Goal: Task Accomplishment & Management: Complete application form

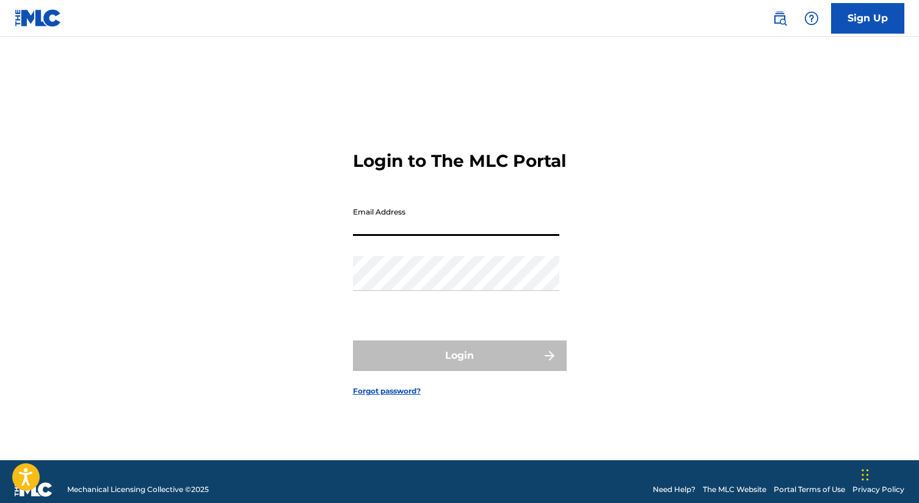
type input "[EMAIL_ADDRESS][DOMAIN_NAME]"
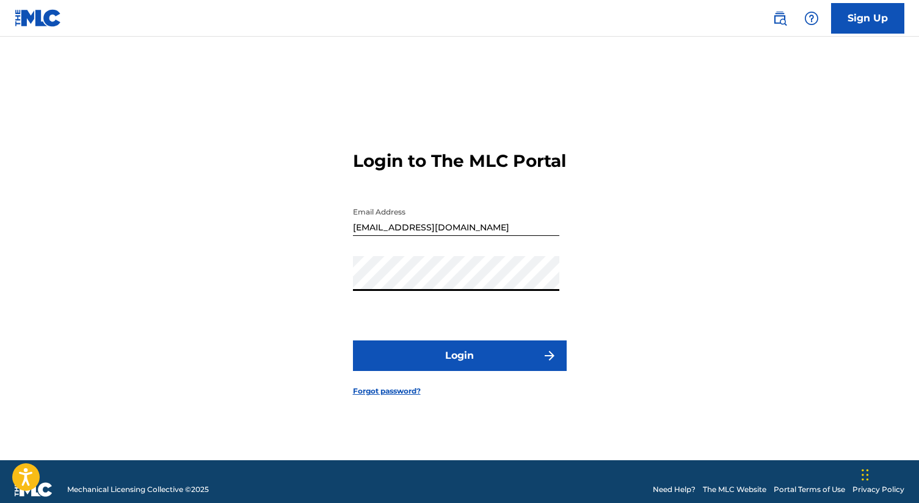
click at [468, 363] on button "Login" at bounding box center [460, 355] width 214 height 31
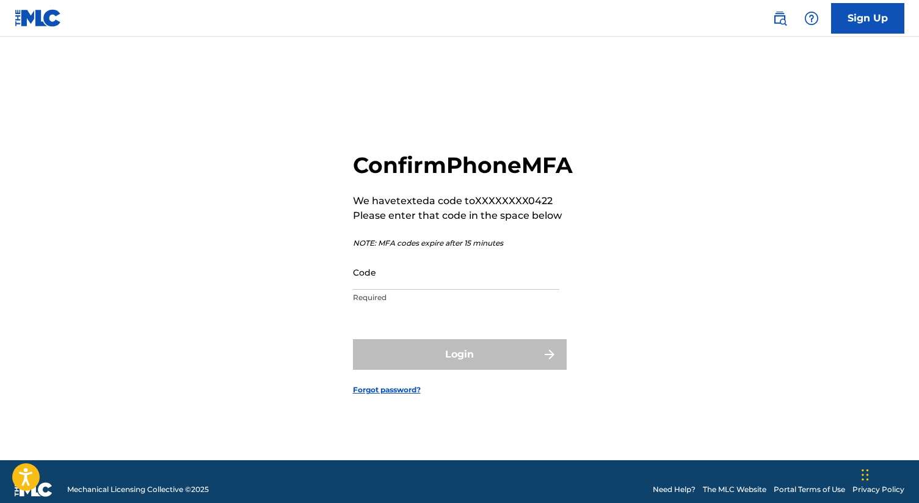
click at [427, 288] on input "Code" at bounding box center [456, 272] width 206 height 35
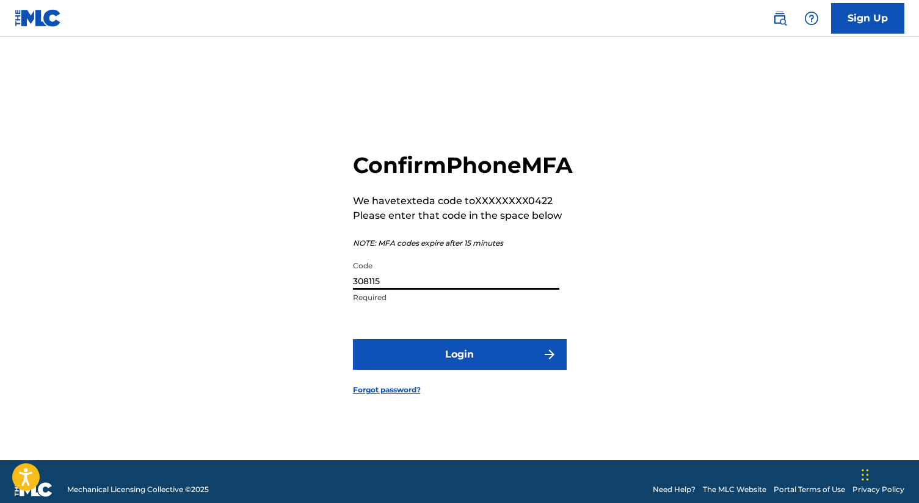
type input "308115"
click at [452, 370] on button "Login" at bounding box center [460, 354] width 214 height 31
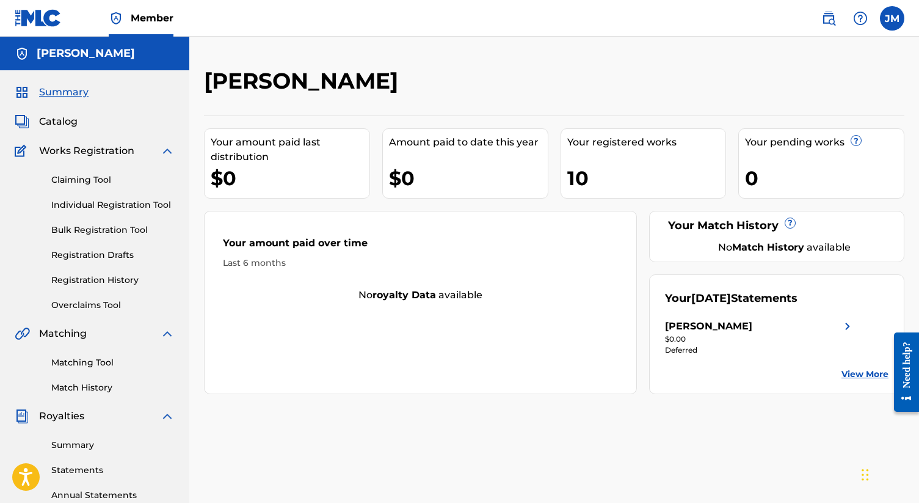
click at [103, 201] on link "Individual Registration Tool" at bounding box center [112, 205] width 123 height 13
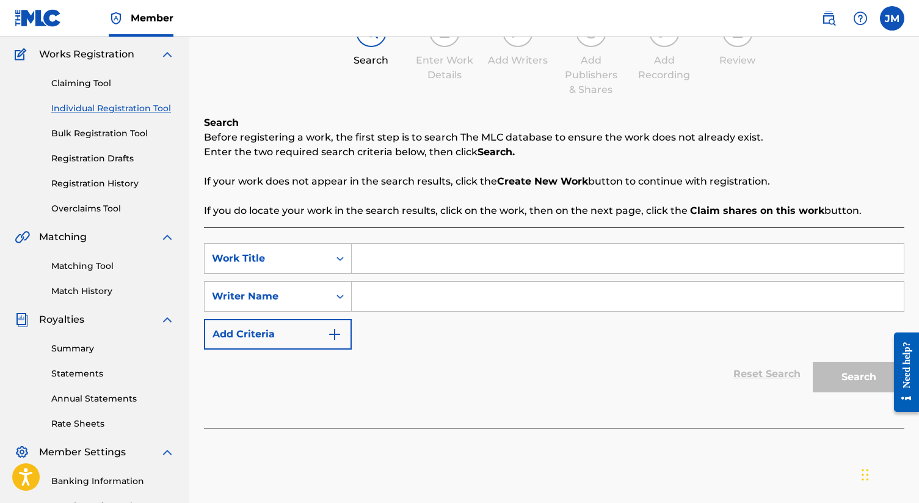
scroll to position [77, 0]
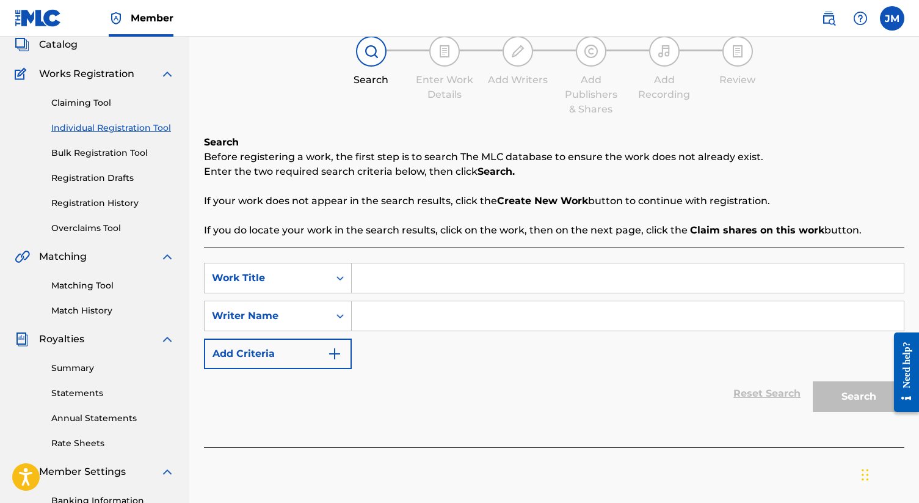
click at [101, 192] on div "Claiming Tool Individual Registration Tool Bulk Registration Tool Registration …" at bounding box center [95, 157] width 160 height 153
click at [101, 194] on div "Claiming Tool Individual Registration Tool Bulk Registration Tool Registration …" at bounding box center [95, 157] width 160 height 153
click at [101, 199] on link "Registration History" at bounding box center [112, 203] width 123 height 13
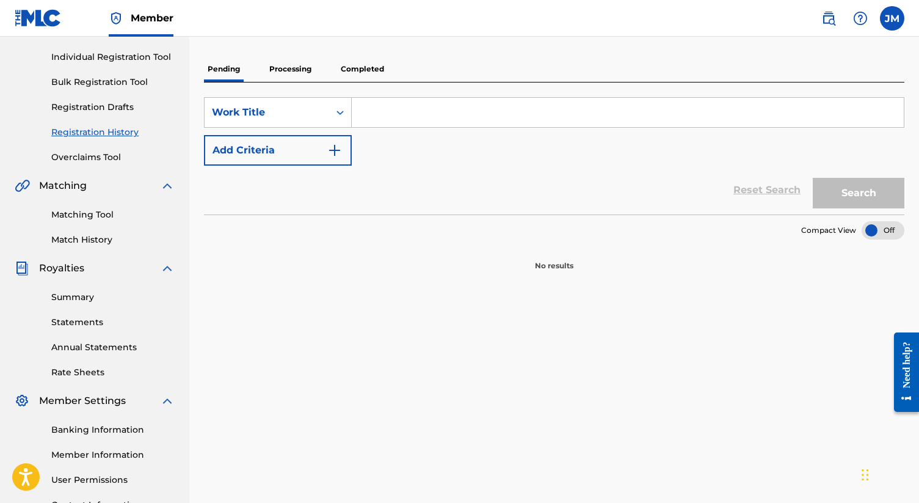
scroll to position [142, 0]
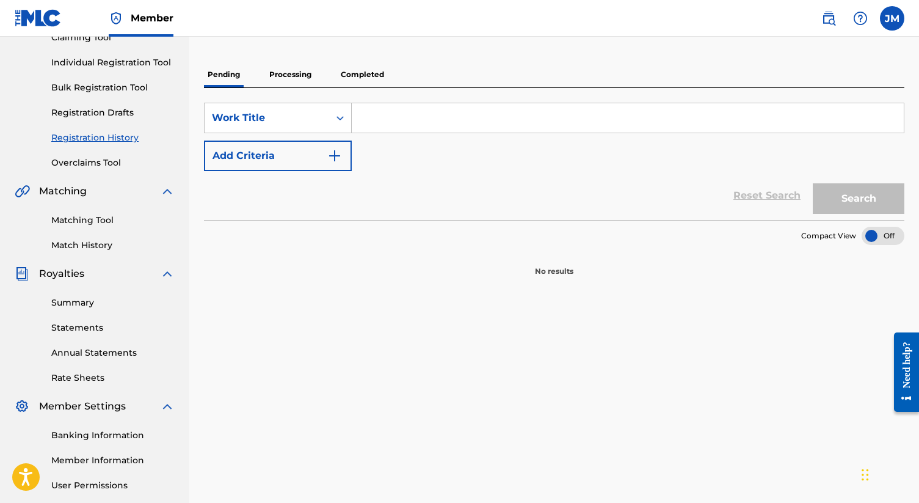
click at [343, 74] on p "Completed" at bounding box center [362, 75] width 51 height 26
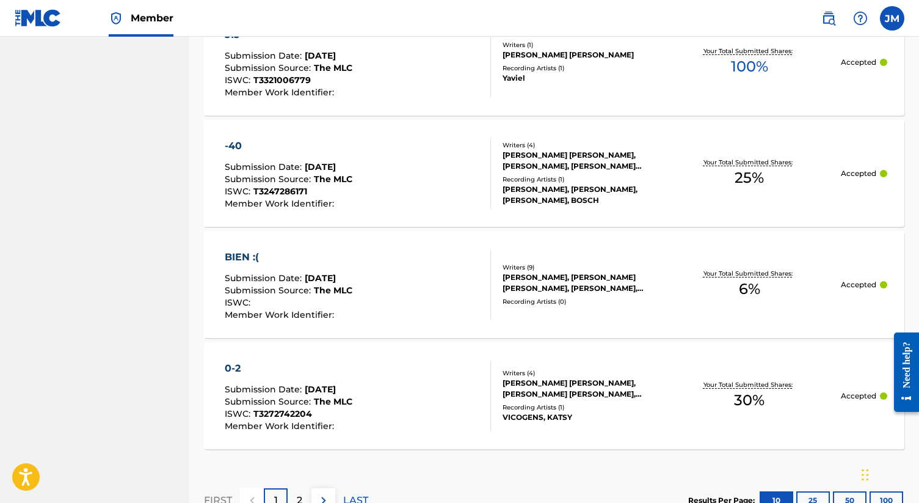
scroll to position [1189, 0]
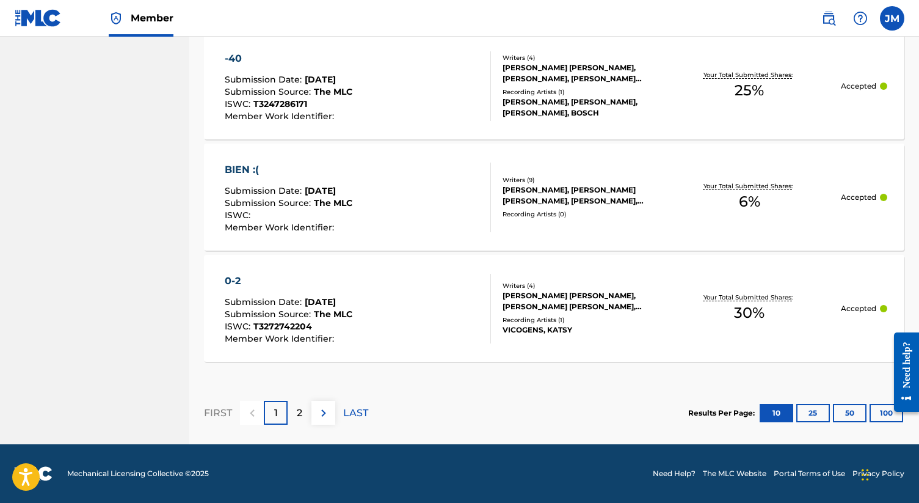
click at [296, 404] on div "2" at bounding box center [300, 413] width 24 height 24
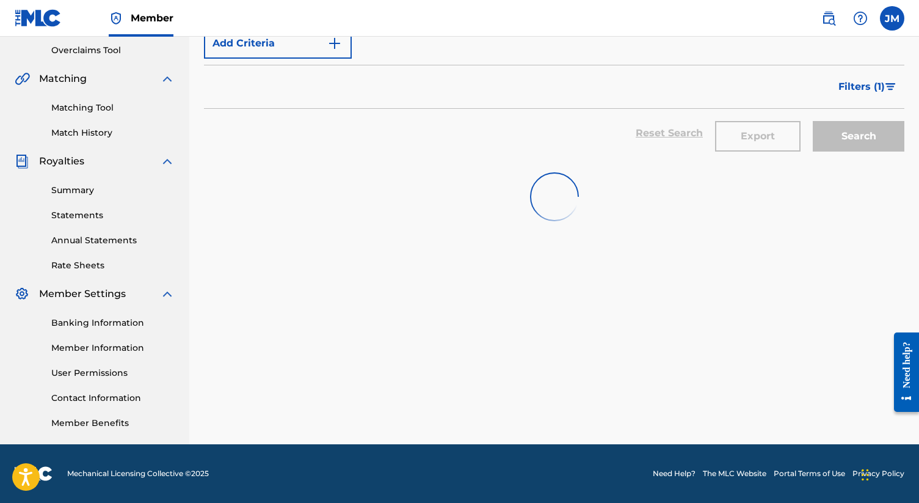
scroll to position [327, 0]
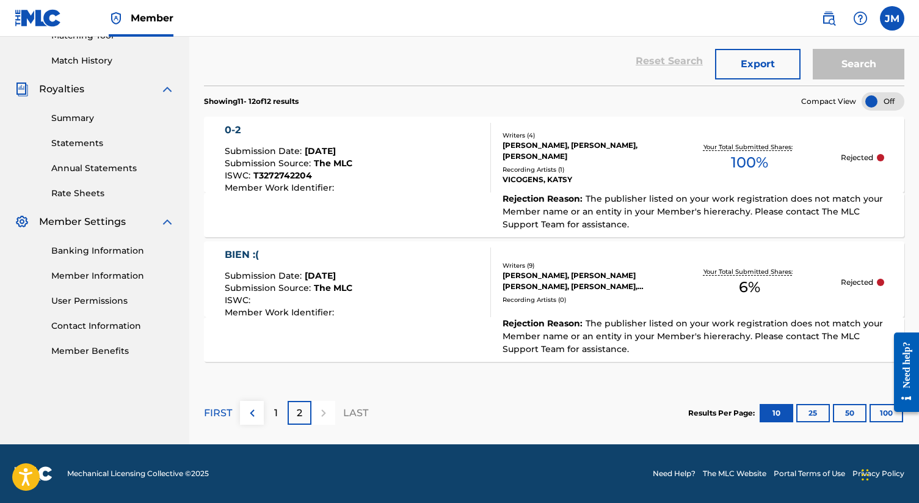
click at [252, 410] on img at bounding box center [252, 413] width 15 height 15
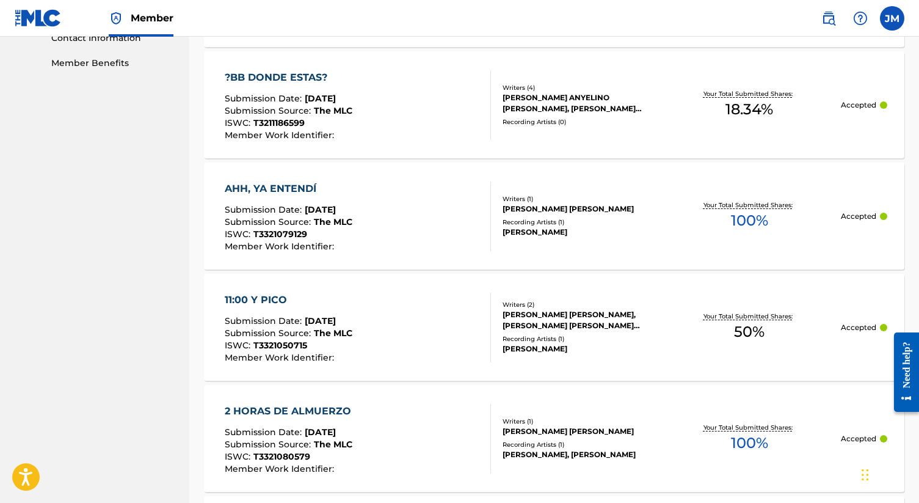
scroll to position [602, 0]
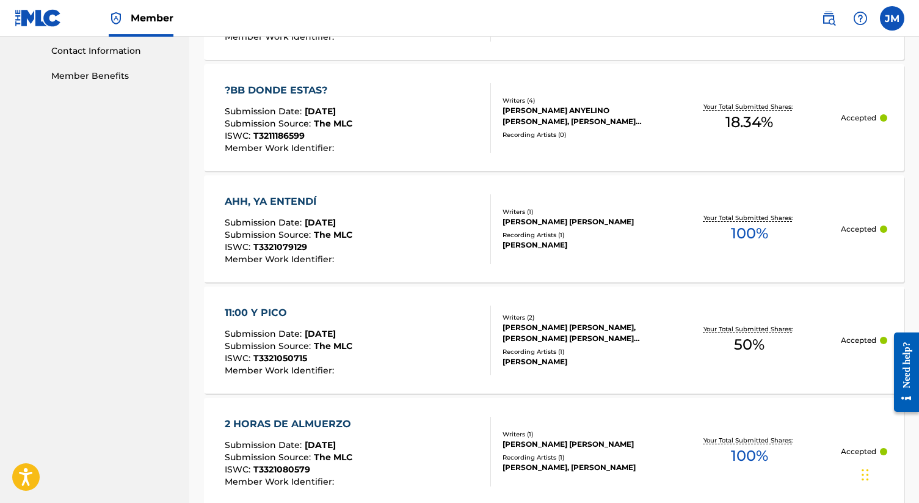
click at [530, 107] on div "[PERSON_NAME] ANYELINO [PERSON_NAME], [PERSON_NAME] [PERSON_NAME], [PERSON_NAME…" at bounding box center [580, 116] width 155 height 22
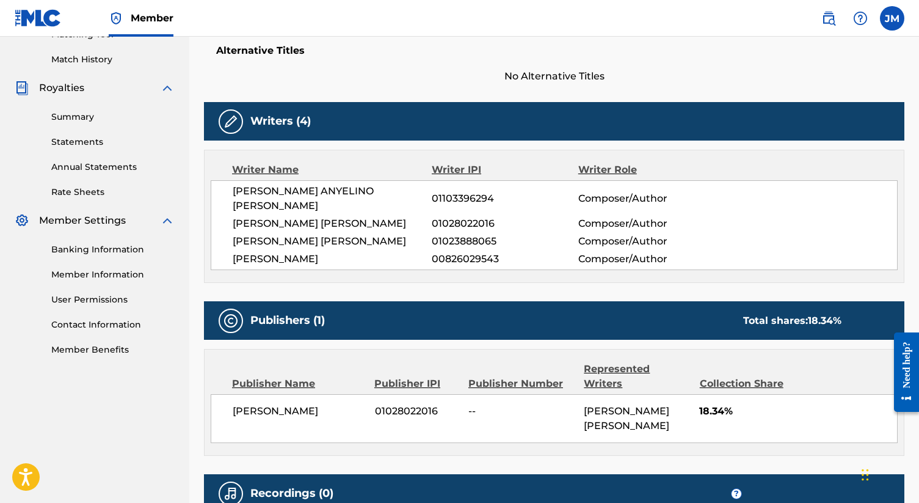
scroll to position [221, 0]
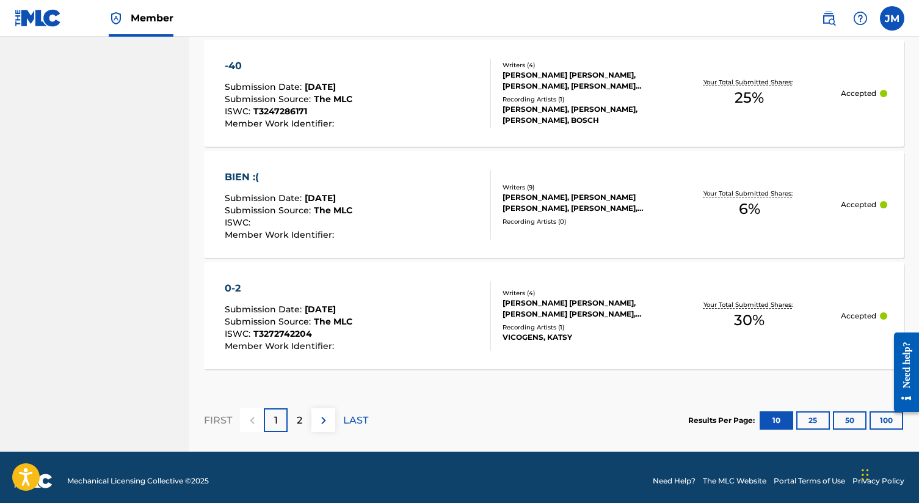
scroll to position [1189, 0]
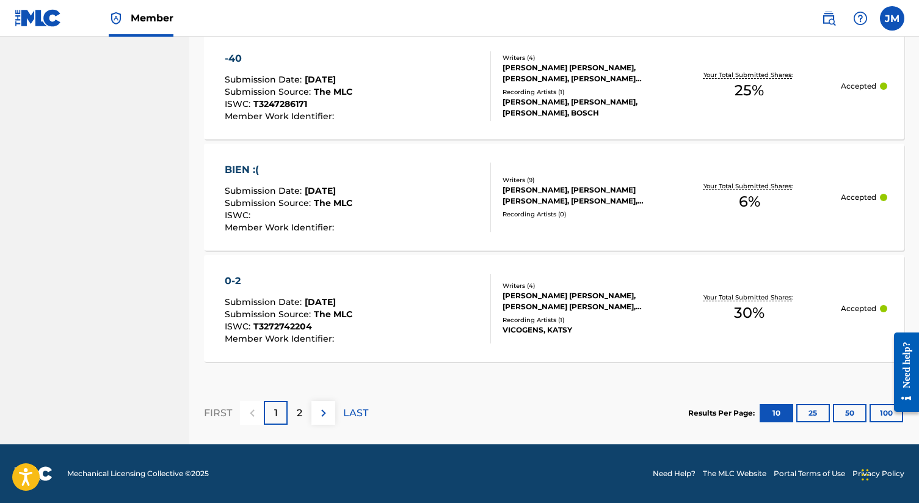
click at [394, 205] on div "BIEN :( Submission Date : [DATE] Submission Source : The MLC ISWC : Member Work…" at bounding box center [358, 197] width 266 height 70
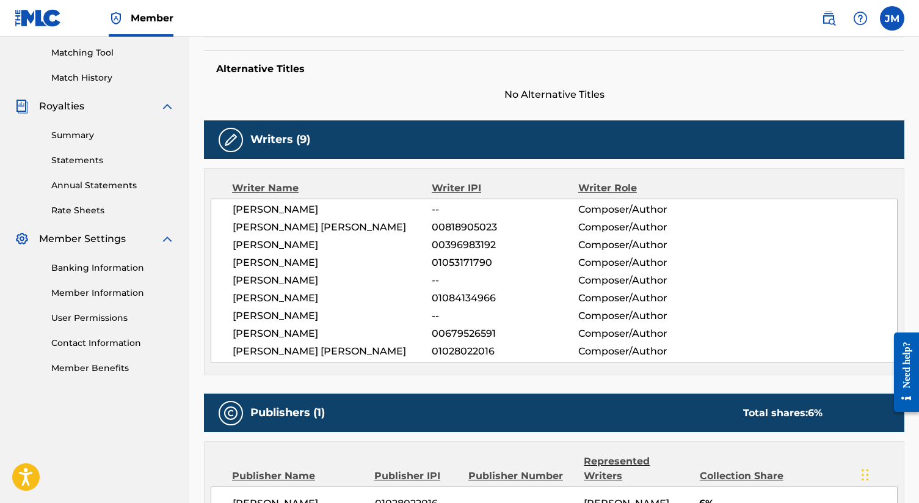
scroll to position [280, 0]
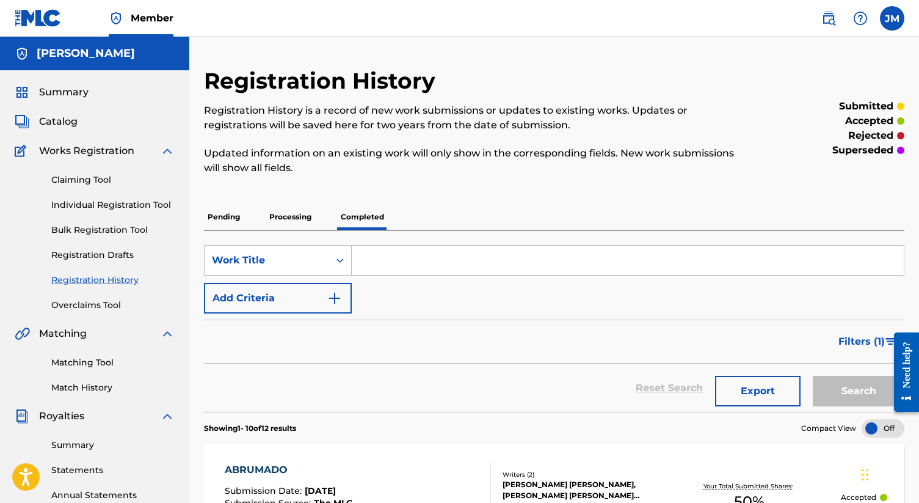
click at [148, 202] on link "Individual Registration Tool" at bounding box center [112, 205] width 123 height 13
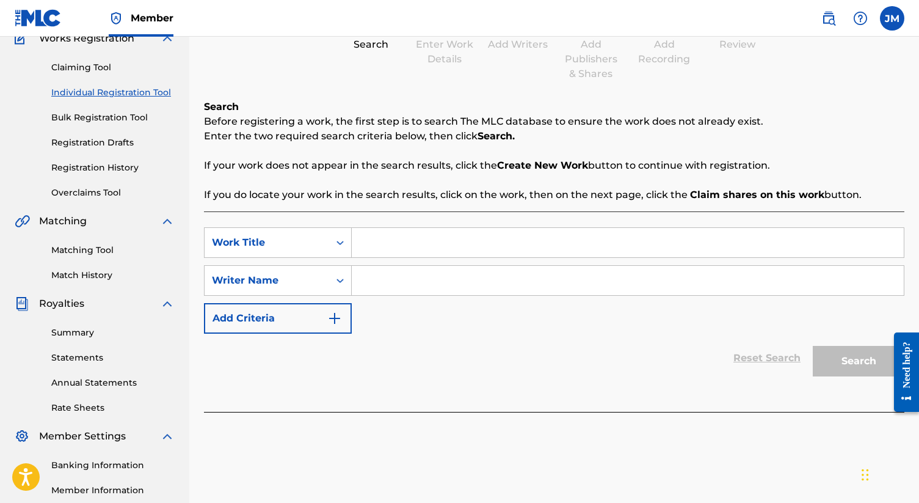
scroll to position [133, 0]
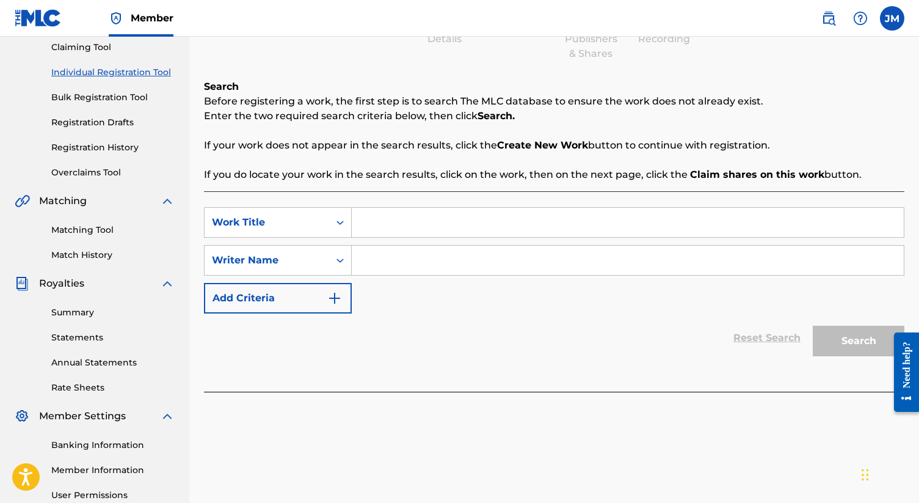
click at [384, 210] on input "Search Form" at bounding box center [628, 222] width 552 height 29
type input "787-926-NENA"
click at [387, 269] on input "Search Form" at bounding box center [628, 260] width 552 height 29
click at [372, 262] on input "Search Form" at bounding box center [628, 260] width 552 height 29
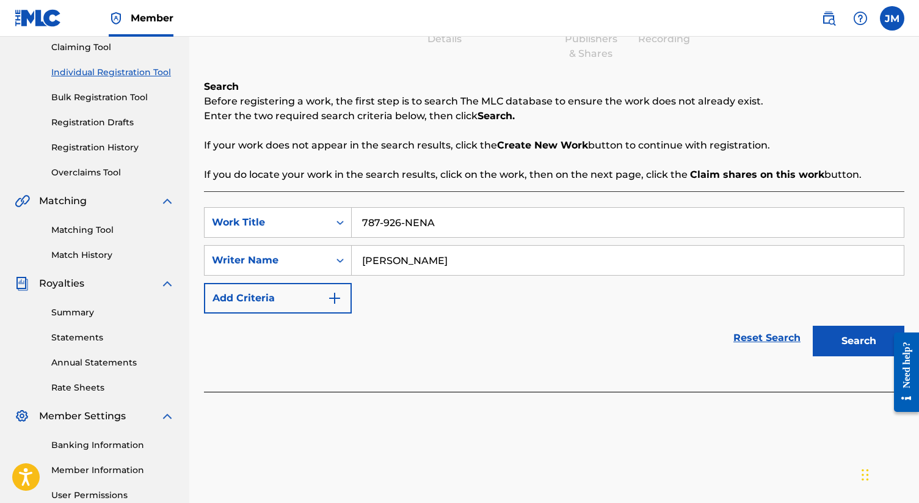
type input "[PERSON_NAME]"
click at [848, 357] on div "Search" at bounding box center [856, 337] width 98 height 49
click at [849, 348] on button "Search" at bounding box center [859, 341] width 92 height 31
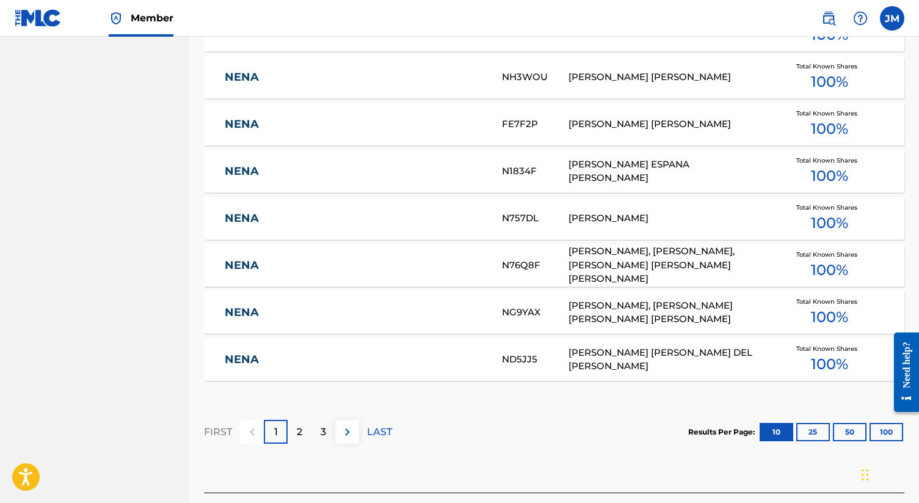
scroll to position [221, 0]
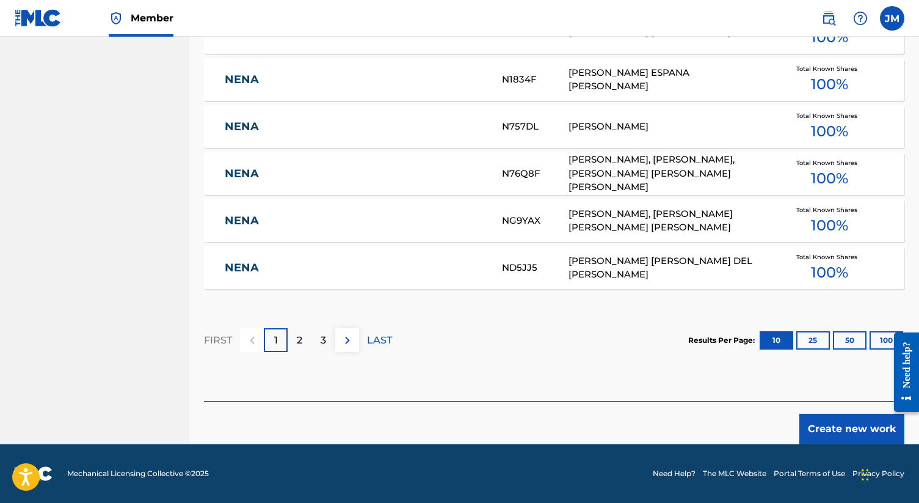
click at [801, 431] on button "Create new work" at bounding box center [852, 429] width 105 height 31
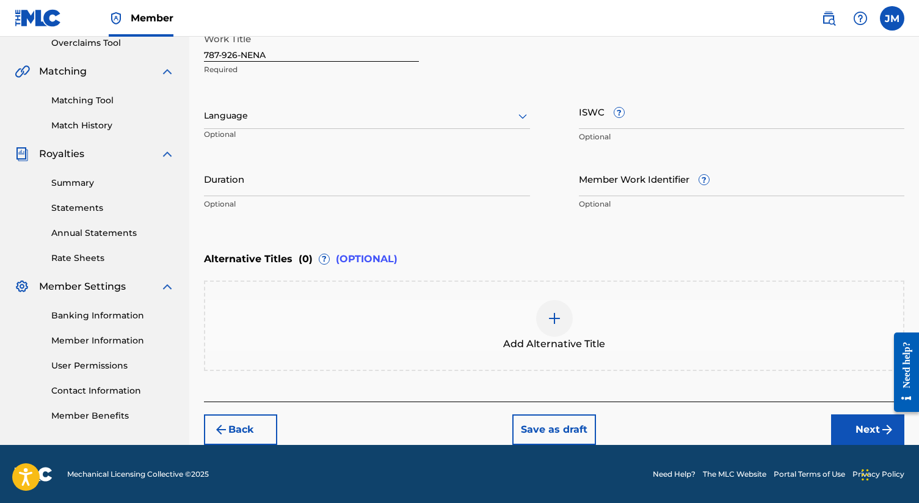
scroll to position [236, 0]
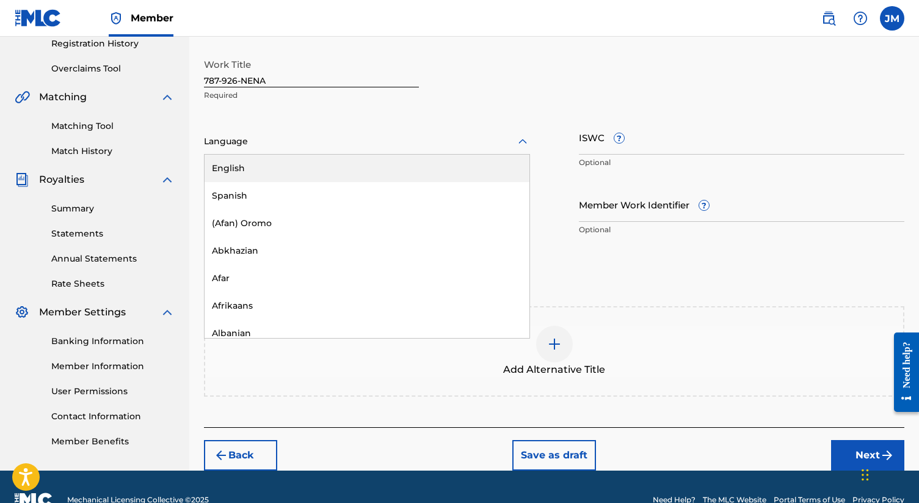
click at [335, 148] on div at bounding box center [367, 141] width 326 height 15
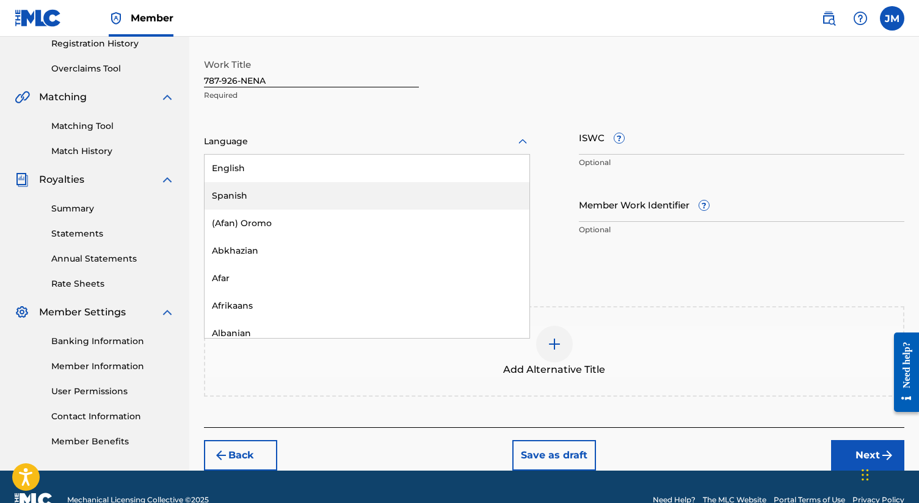
click at [313, 195] on div "Spanish" at bounding box center [367, 195] width 325 height 27
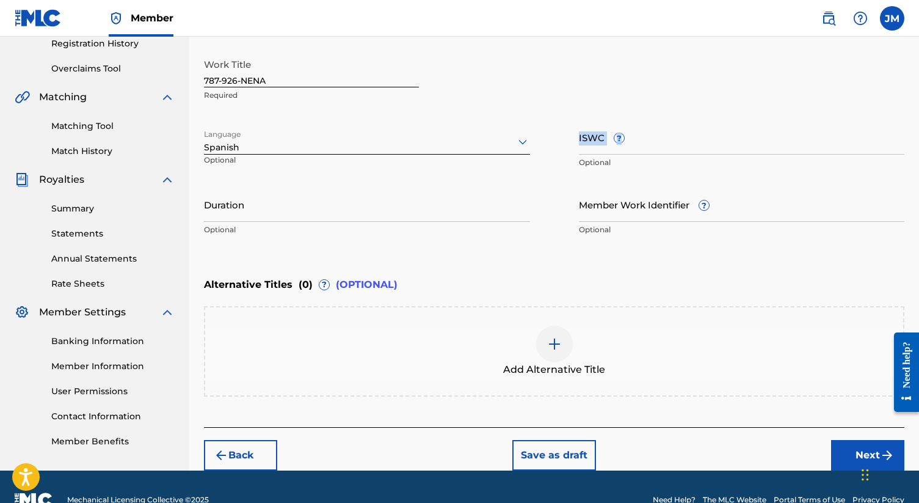
drag, startPoint x: 624, startPoint y: 140, endPoint x: 646, endPoint y: 134, distance: 22.7
click at [646, 134] on div "ISWC ? Optional" at bounding box center [742, 147] width 326 height 55
click at [646, 134] on input "ISWC ?" at bounding box center [742, 137] width 326 height 35
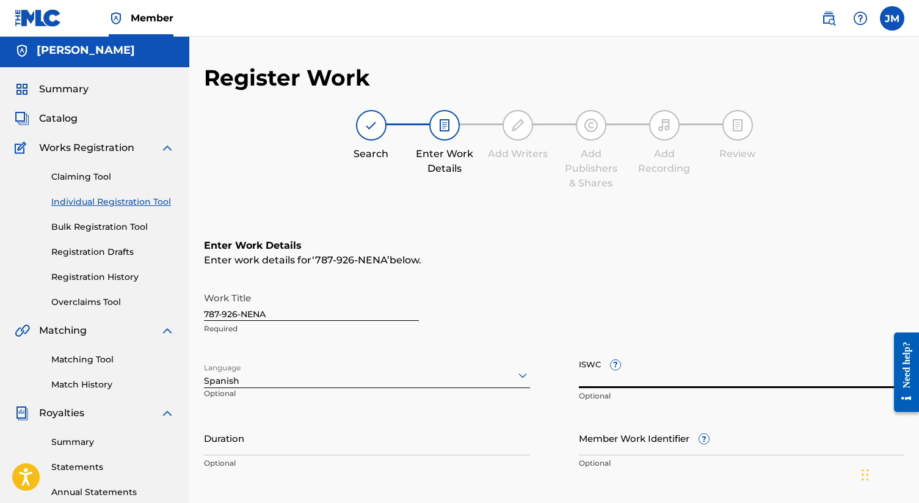
scroll to position [0, 0]
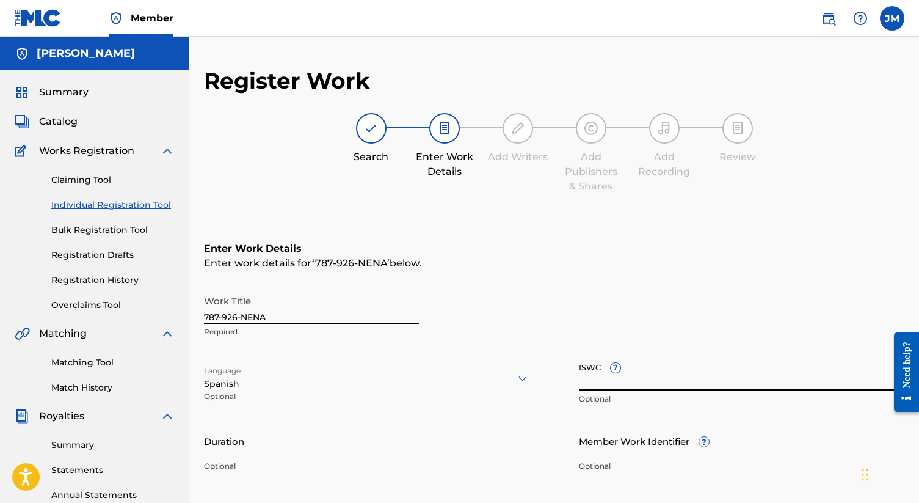
click at [126, 197] on div "Claiming Tool Individual Registration Tool Bulk Registration Tool Registration …" at bounding box center [95, 234] width 160 height 153
click at [126, 206] on link "Individual Registration Tool" at bounding box center [112, 205] width 123 height 13
click at [106, 186] on div "Claiming Tool Individual Registration Tool Bulk Registration Tool Registration …" at bounding box center [95, 234] width 160 height 153
click at [101, 180] on link "Claiming Tool" at bounding box center [112, 179] width 123 height 13
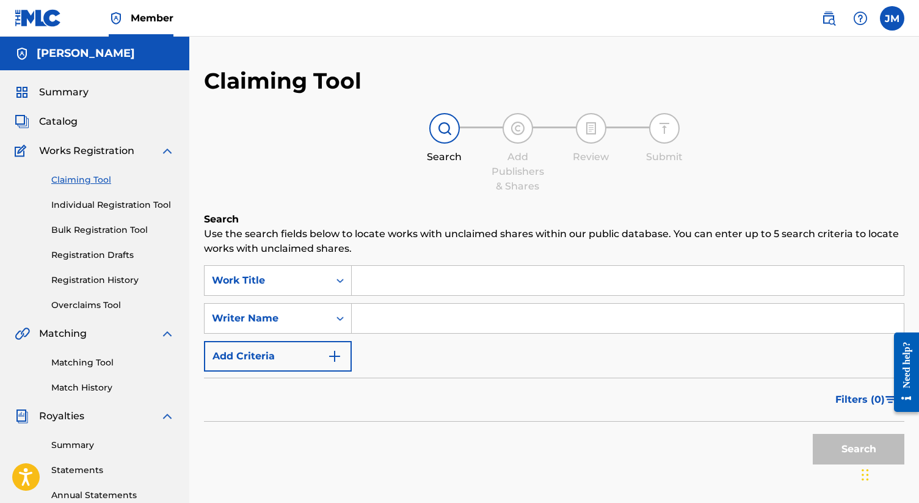
click at [103, 204] on link "Individual Registration Tool" at bounding box center [112, 205] width 123 height 13
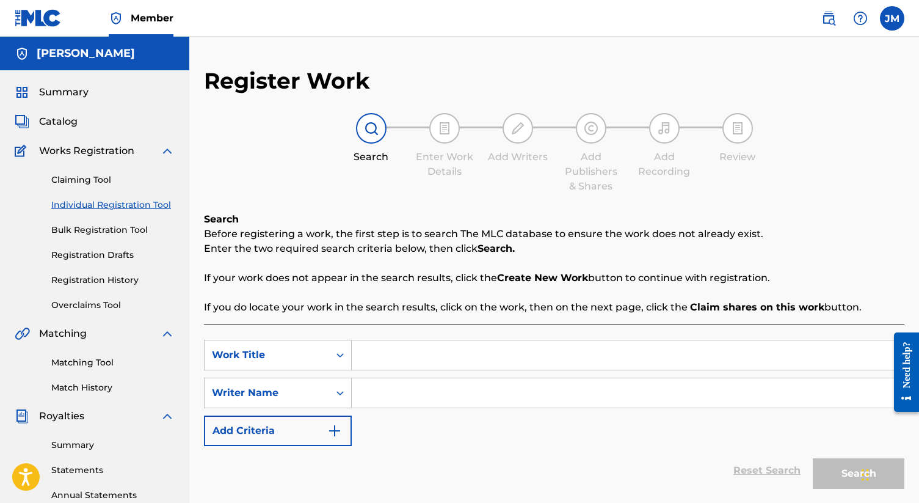
click at [106, 281] on link "Registration History" at bounding box center [112, 280] width 123 height 13
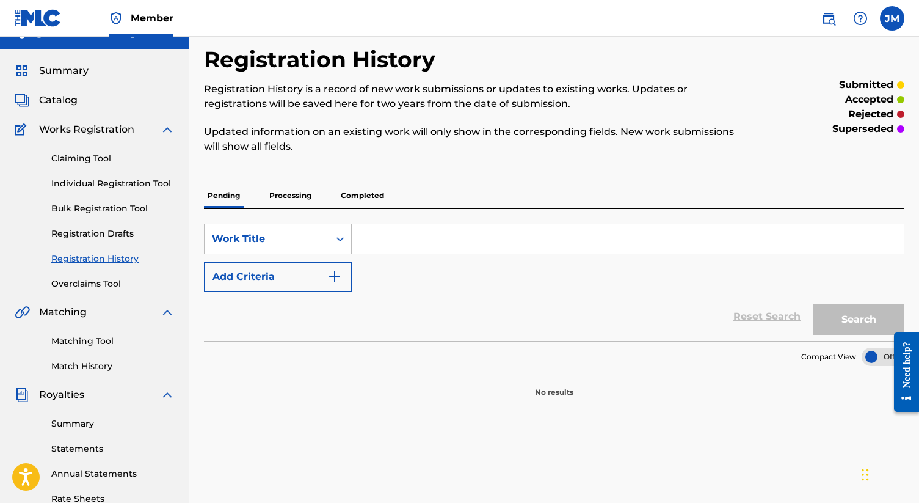
scroll to position [24, 0]
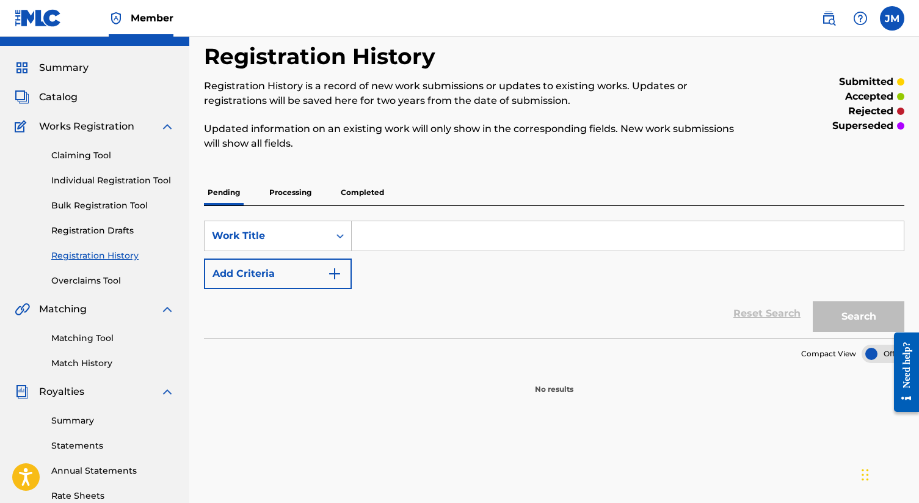
click at [365, 243] on input "Search Form" at bounding box center [628, 235] width 552 height 29
click at [365, 192] on p "Completed" at bounding box center [362, 193] width 51 height 26
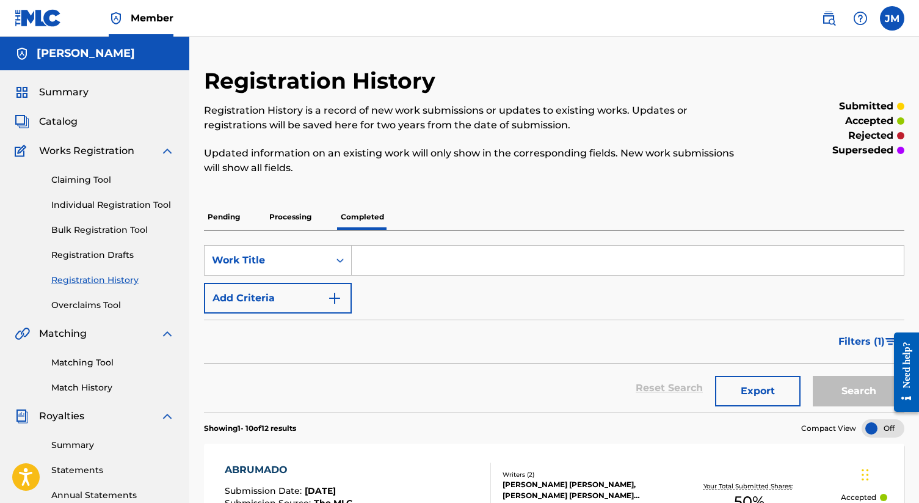
click at [94, 207] on link "Individual Registration Tool" at bounding box center [112, 205] width 123 height 13
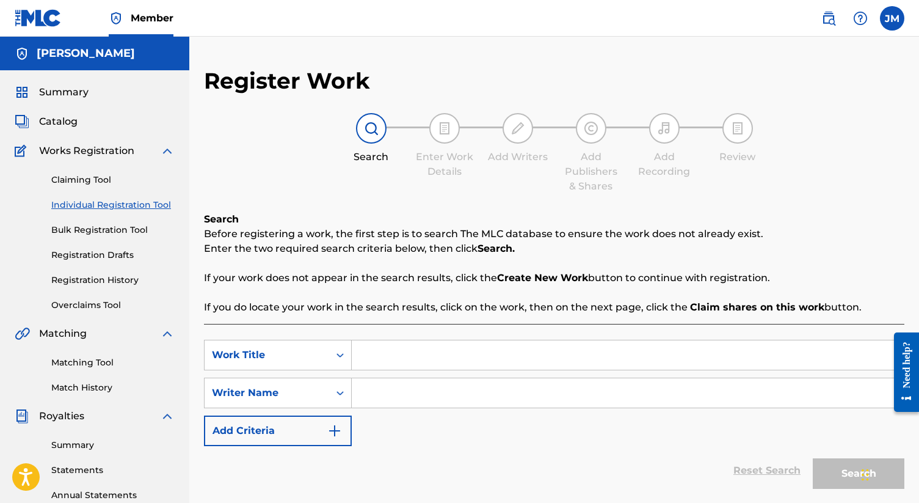
click at [385, 351] on input "Search Form" at bounding box center [628, 354] width 552 height 29
type input "[GEOGRAPHIC_DATA]"
click at [384, 410] on div "SearchWithCriteriad91c55bd-0e29-4001-913e-789bc03349be Work Title [GEOGRAPHIC_D…" at bounding box center [554, 393] width 701 height 106
click at [389, 393] on input "Search Form" at bounding box center [628, 392] width 552 height 29
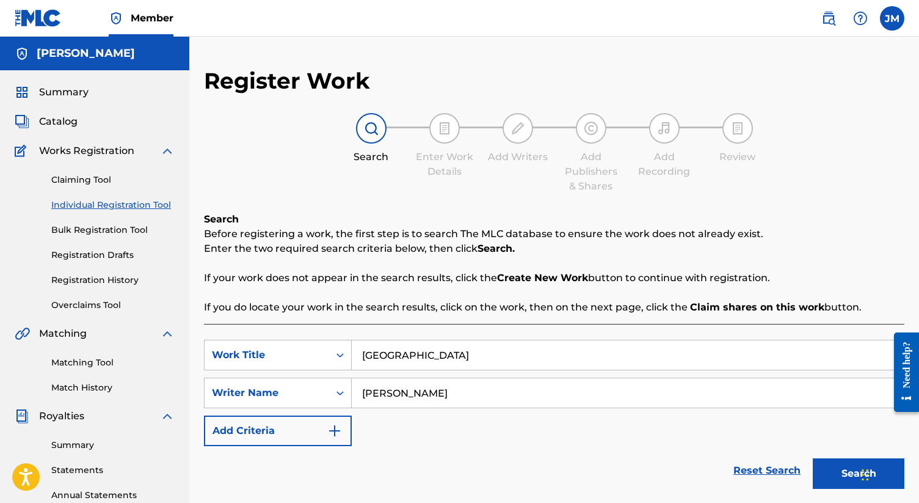
type input "[PERSON_NAME]"
click at [813, 458] on button "Search" at bounding box center [859, 473] width 92 height 31
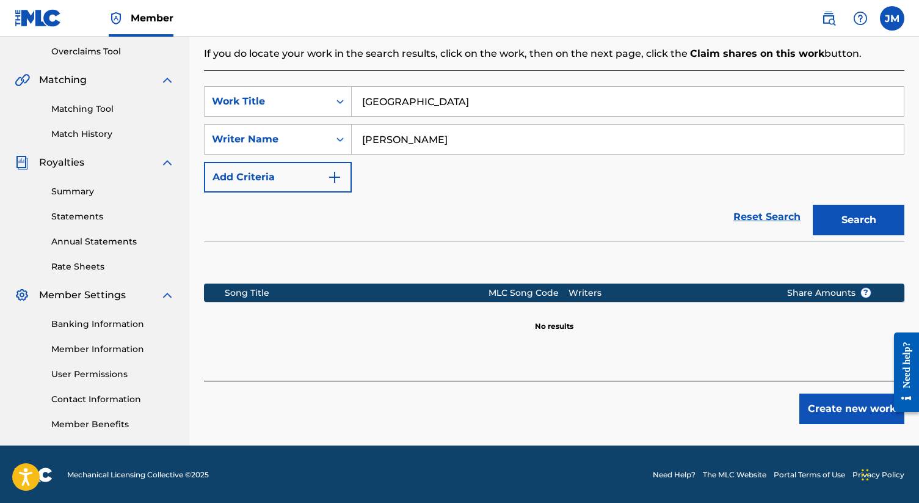
scroll to position [255, 0]
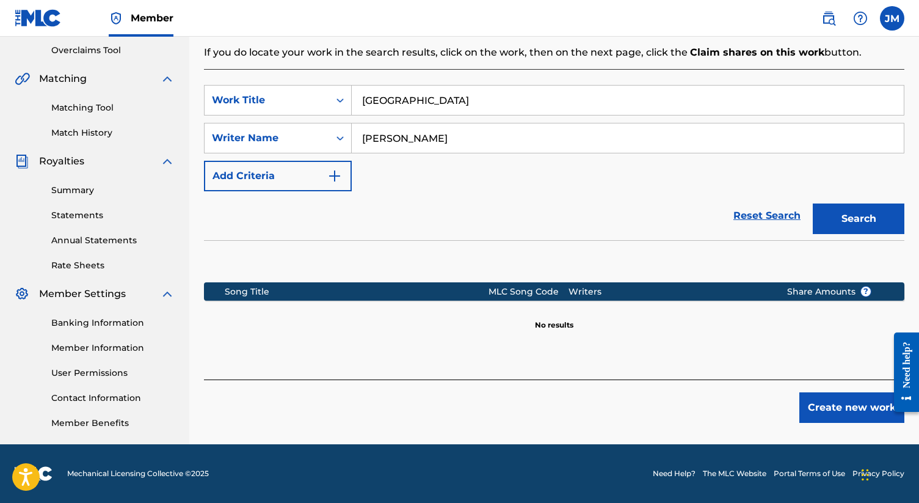
click at [856, 407] on button "Create new work" at bounding box center [852, 407] width 105 height 31
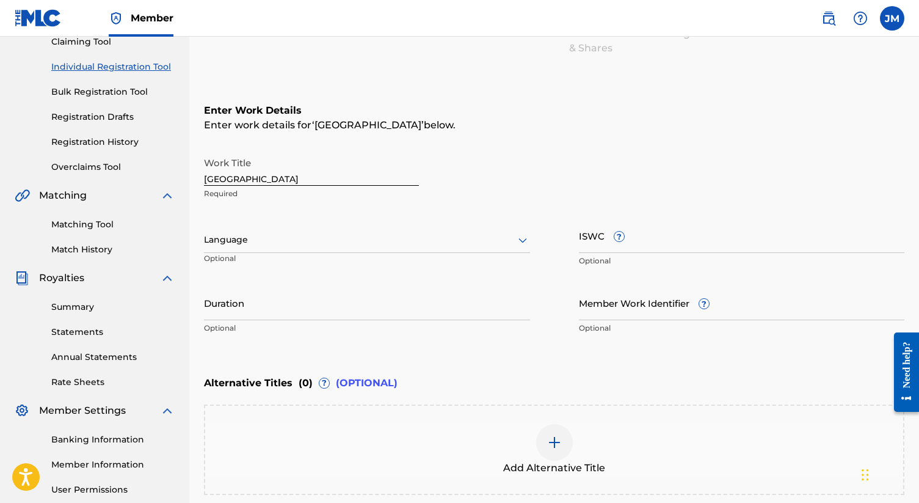
scroll to position [157, 0]
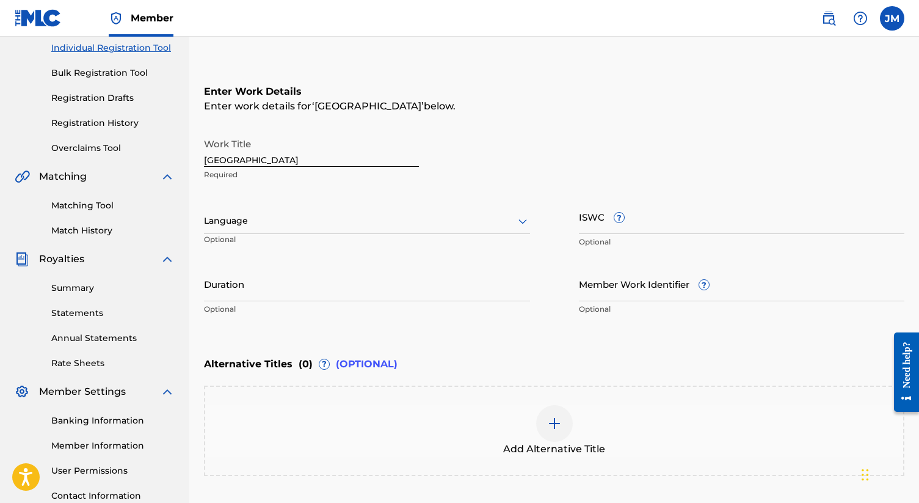
click at [321, 230] on div "Language" at bounding box center [367, 221] width 326 height 26
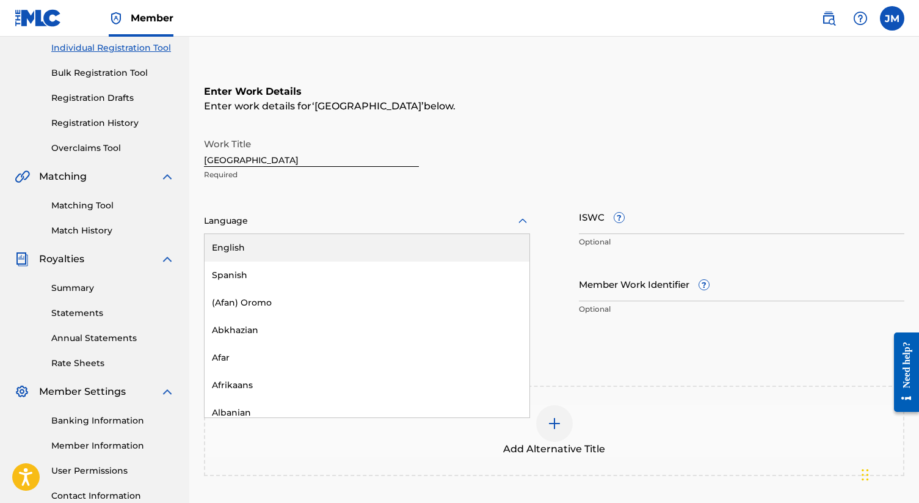
click at [316, 214] on div at bounding box center [367, 220] width 326 height 15
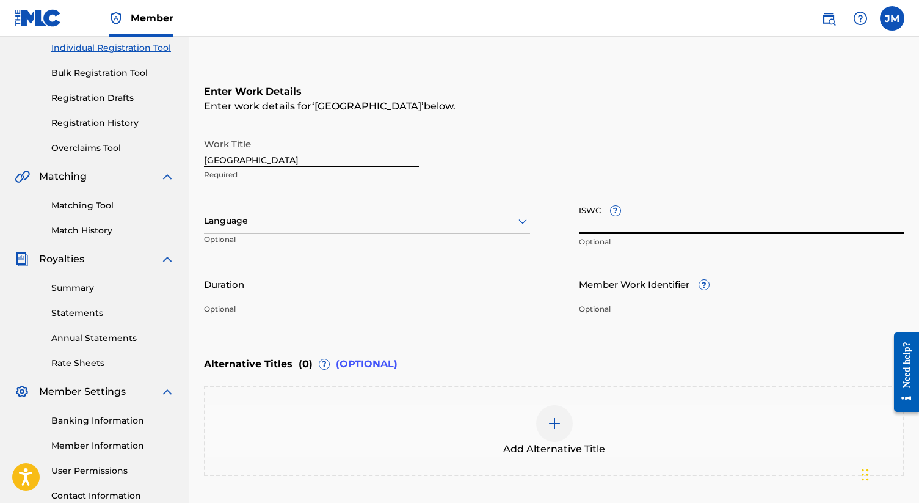
click at [581, 222] on input "ISWC ?" at bounding box center [742, 216] width 326 height 35
paste input "T3321004411"
type input "T3321004411"
click at [279, 286] on input "Duration" at bounding box center [367, 283] width 326 height 35
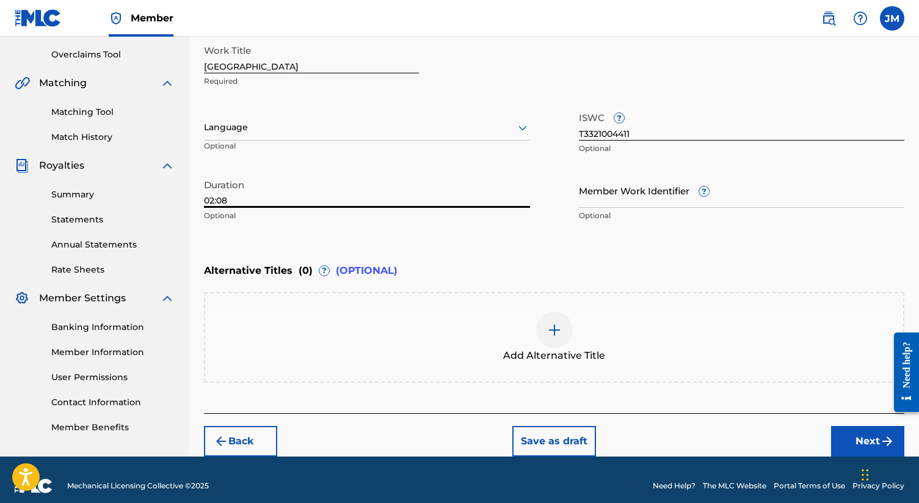
scroll to position [262, 0]
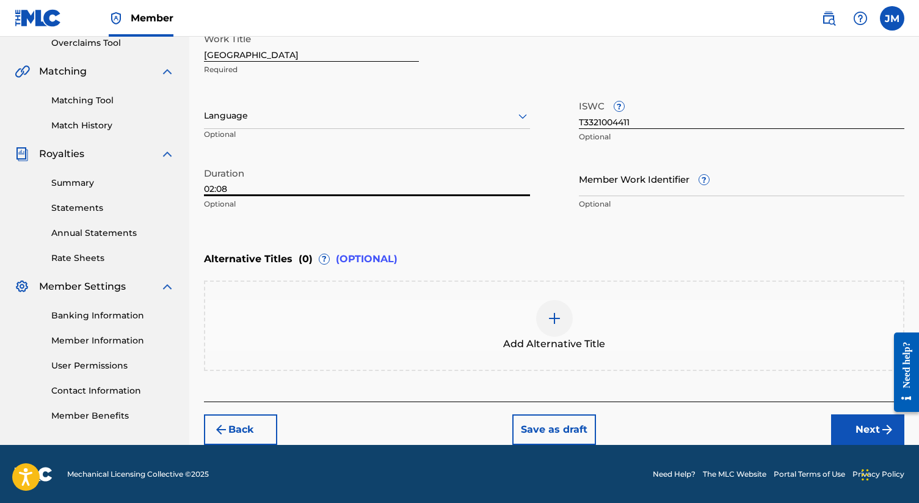
type input "02:08"
click at [854, 440] on button "Next" at bounding box center [867, 429] width 73 height 31
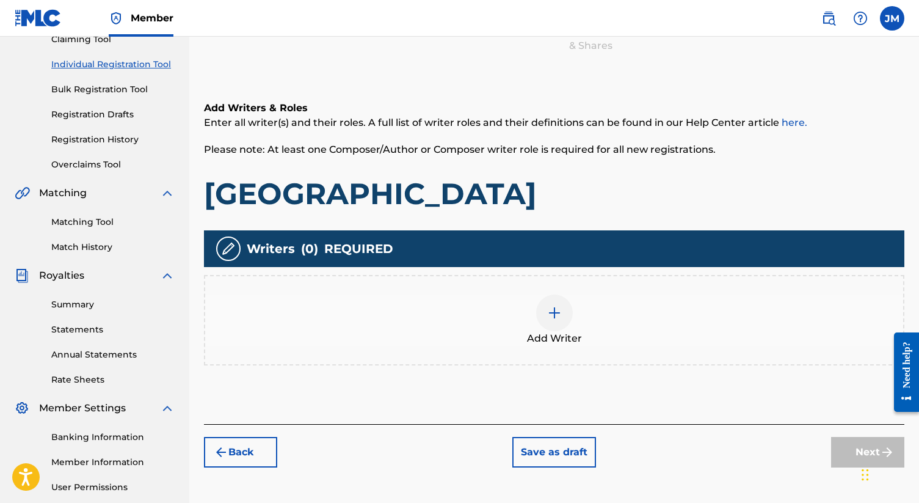
scroll to position [149, 0]
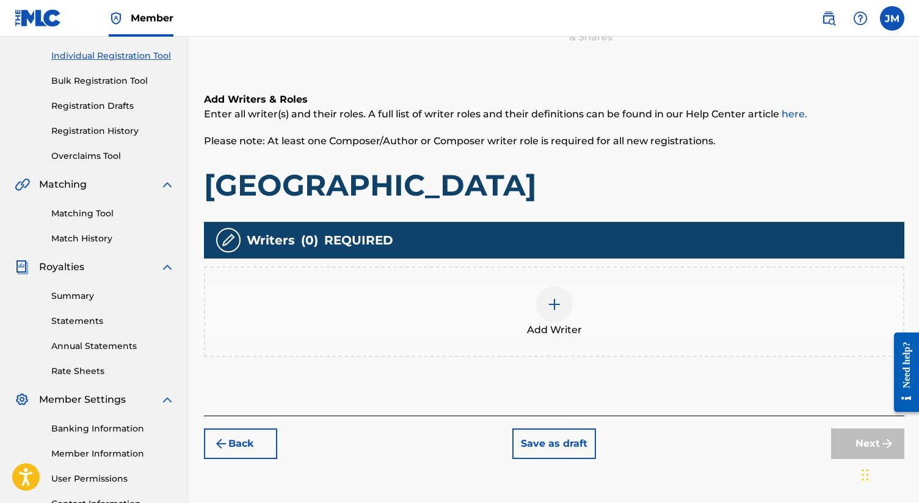
click at [560, 299] on img at bounding box center [554, 304] width 15 height 15
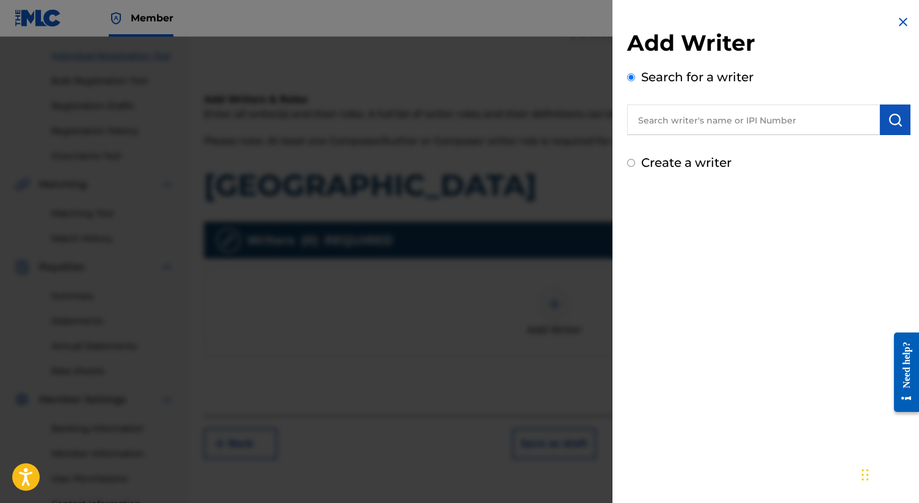
click at [712, 122] on input "text" at bounding box center [753, 119] width 253 height 31
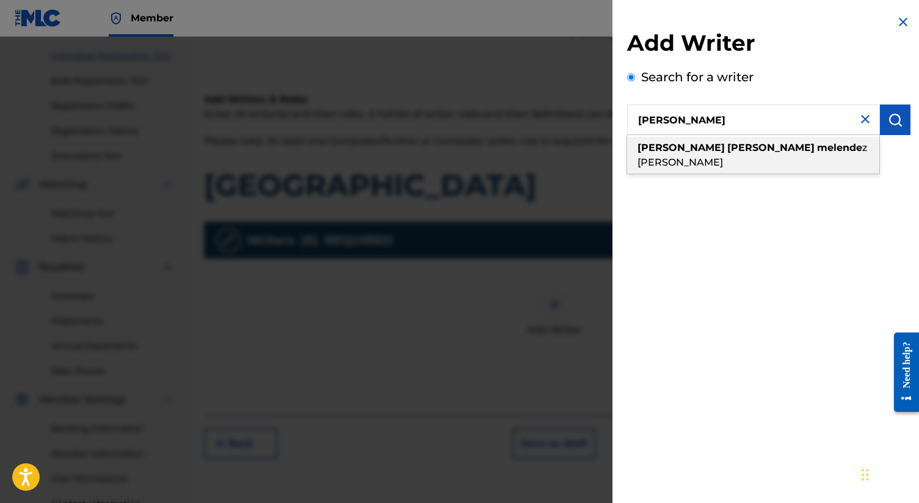
click at [817, 152] on strong "melende" at bounding box center [839, 148] width 45 height 12
type input "[PERSON_NAME] [PERSON_NAME]"
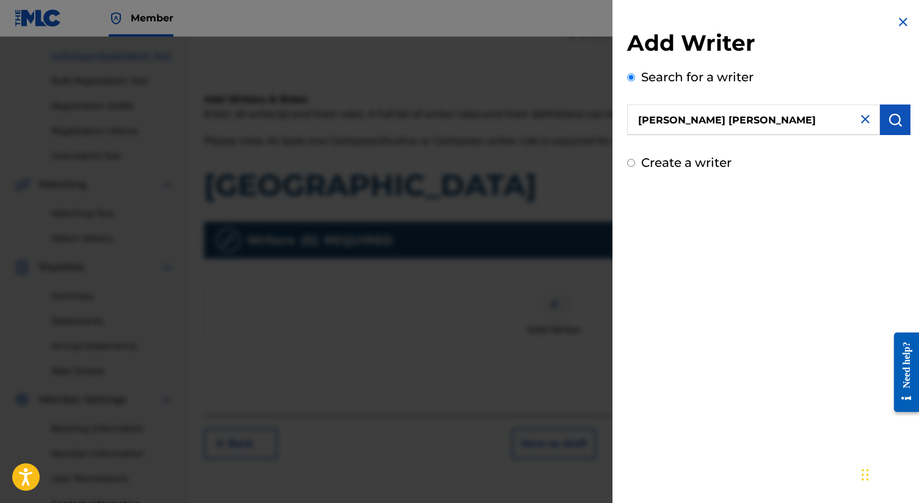
click at [888, 124] on img "submit" at bounding box center [895, 119] width 15 height 15
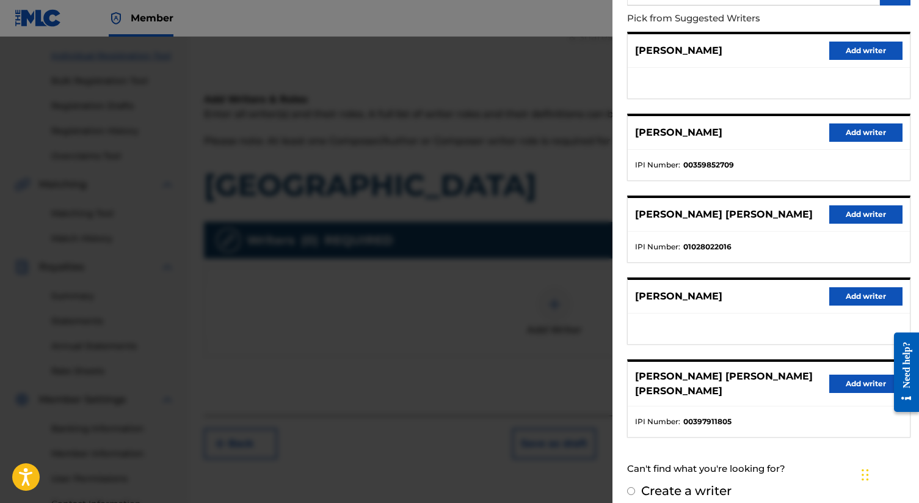
scroll to position [130, 0]
click at [851, 217] on button "Add writer" at bounding box center [866, 214] width 73 height 18
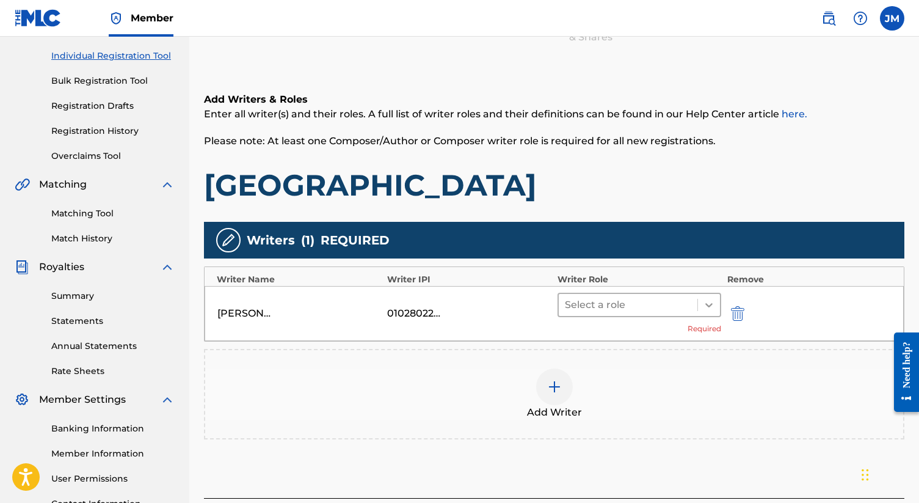
click at [706, 304] on icon at bounding box center [709, 305] width 12 height 12
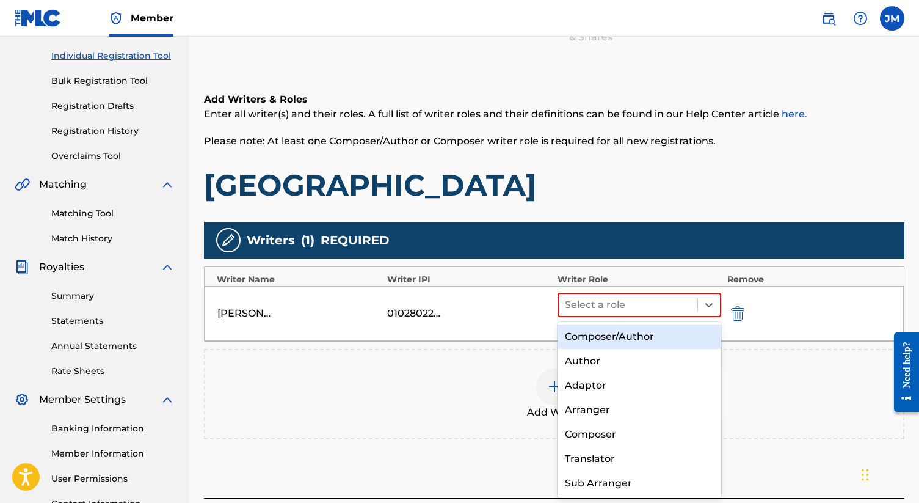
click at [635, 341] on div "Composer/Author" at bounding box center [640, 336] width 164 height 24
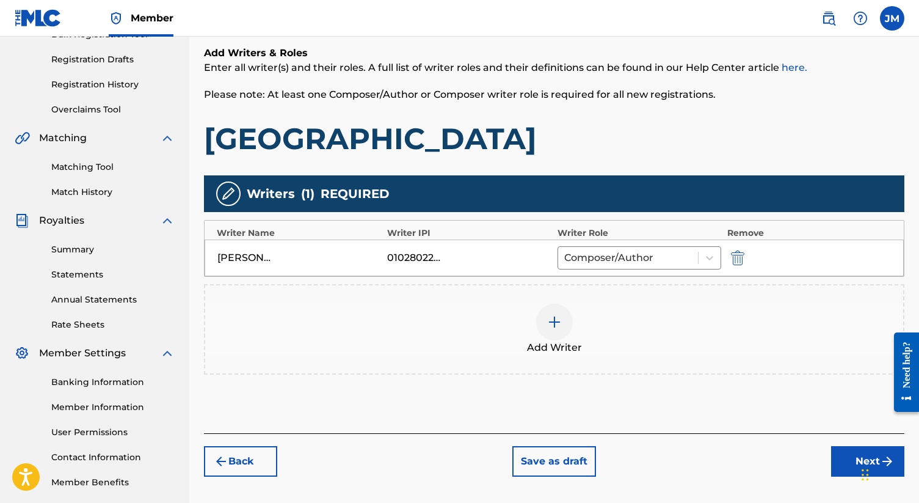
click at [851, 468] on button "Next" at bounding box center [867, 461] width 73 height 31
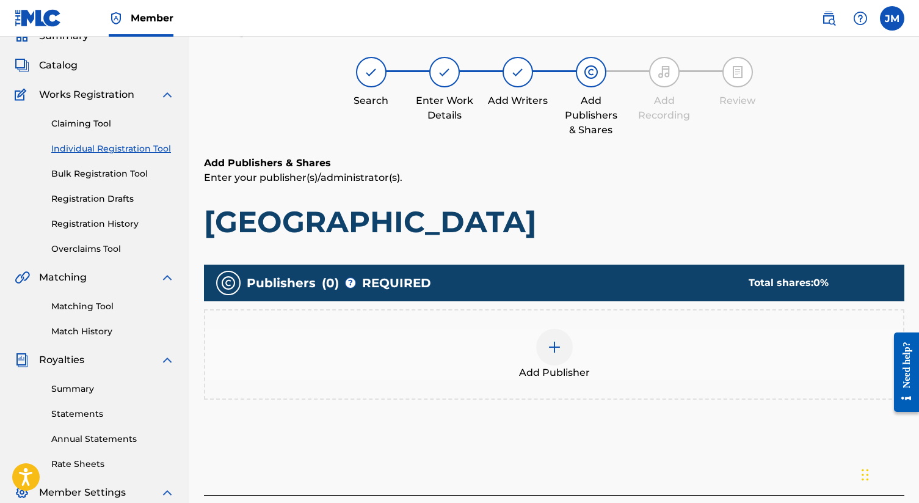
scroll to position [55, 0]
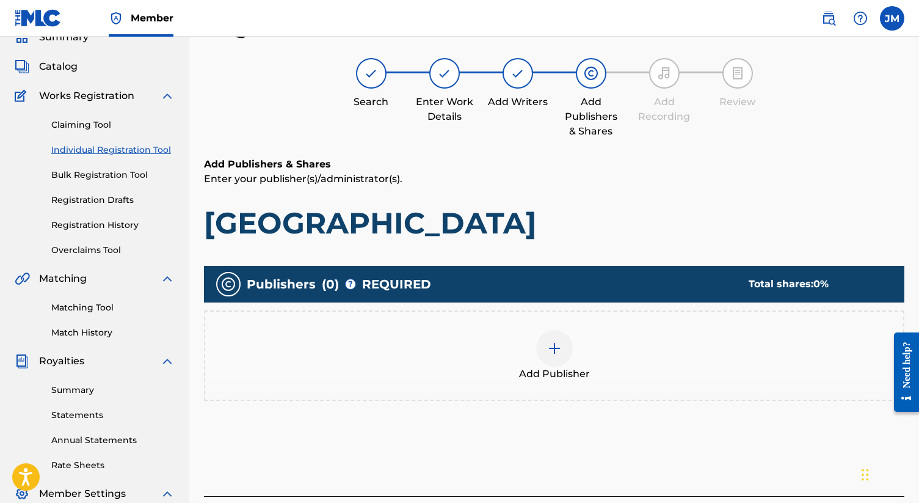
click at [541, 343] on div at bounding box center [554, 348] width 37 height 37
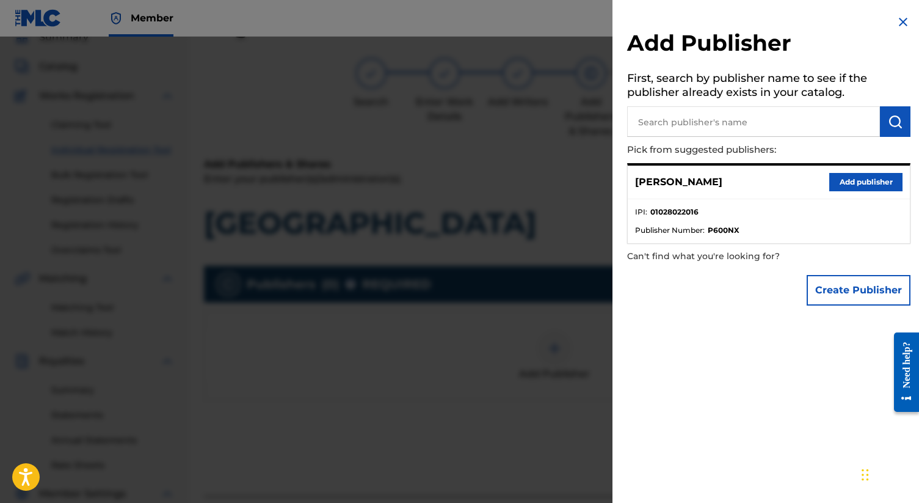
click at [840, 180] on button "Add publisher" at bounding box center [866, 182] width 73 height 18
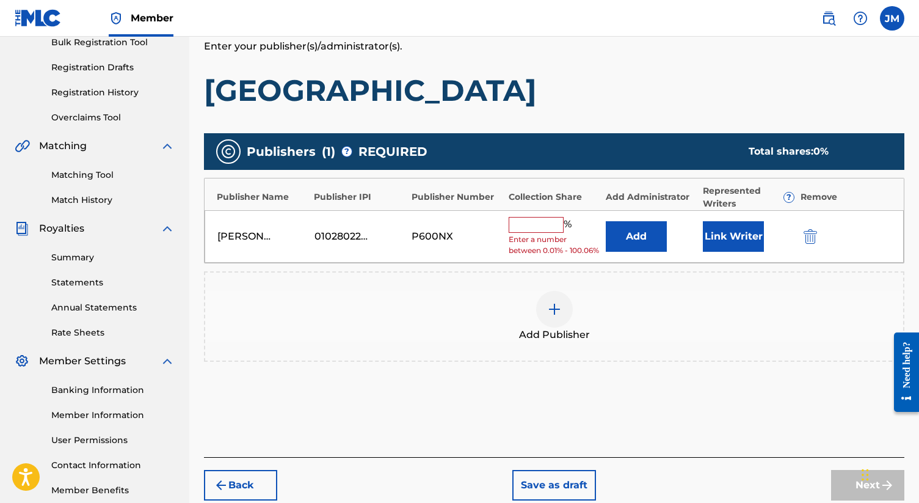
scroll to position [225, 0]
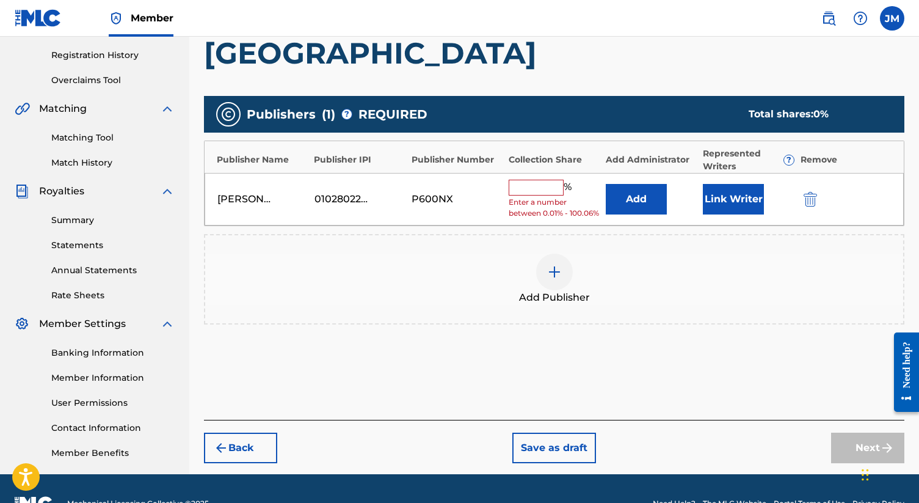
click at [523, 188] on input "text" at bounding box center [536, 188] width 55 height 16
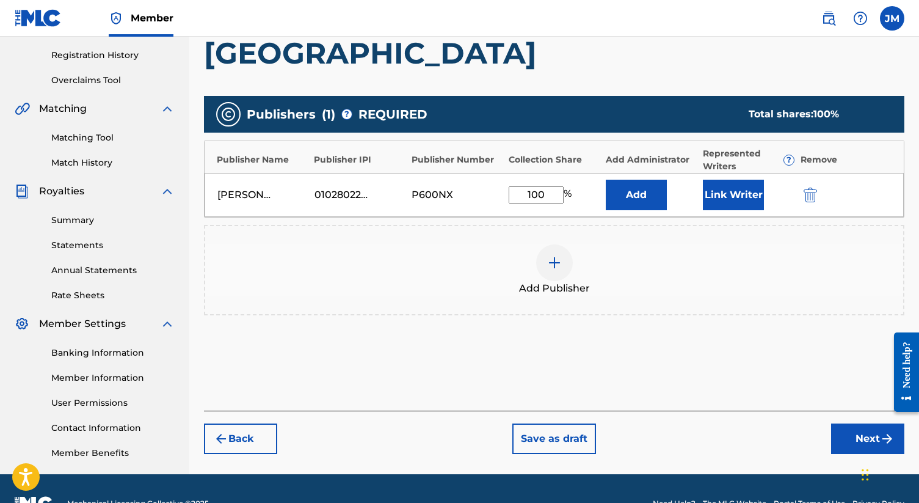
type input "100"
click at [607, 240] on div "Add Publisher" at bounding box center [554, 270] width 701 height 90
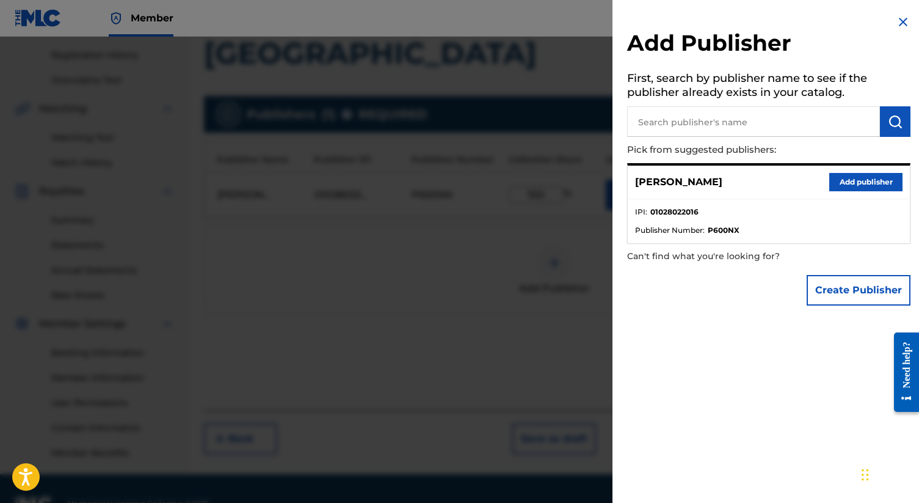
click at [557, 243] on div at bounding box center [459, 288] width 919 height 503
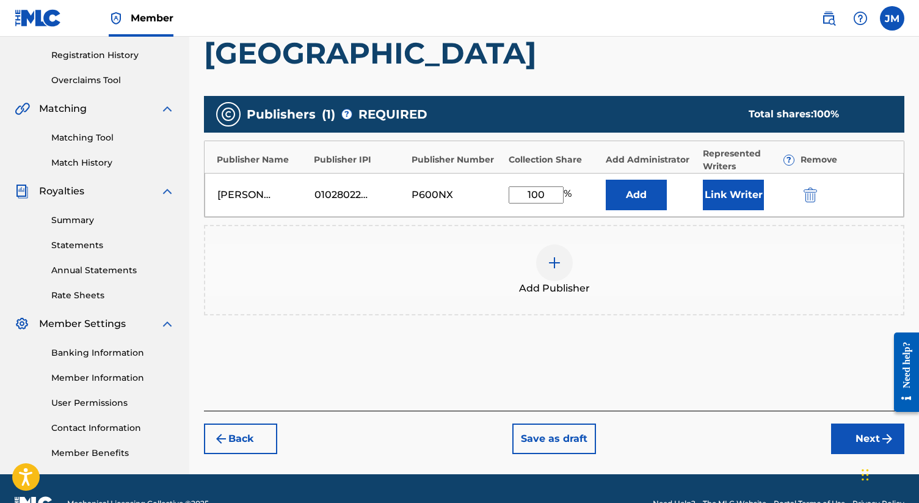
click at [722, 188] on button "Link Writer" at bounding box center [733, 195] width 61 height 31
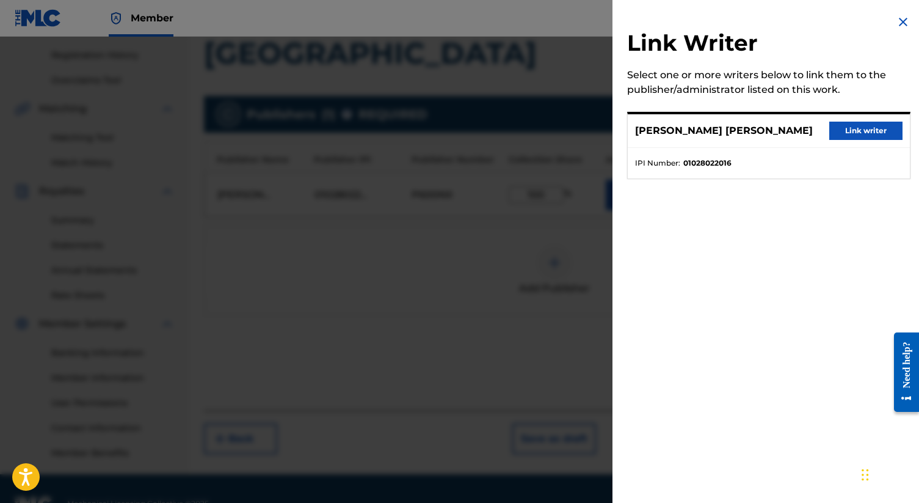
click at [845, 132] on button "Link writer" at bounding box center [866, 131] width 73 height 18
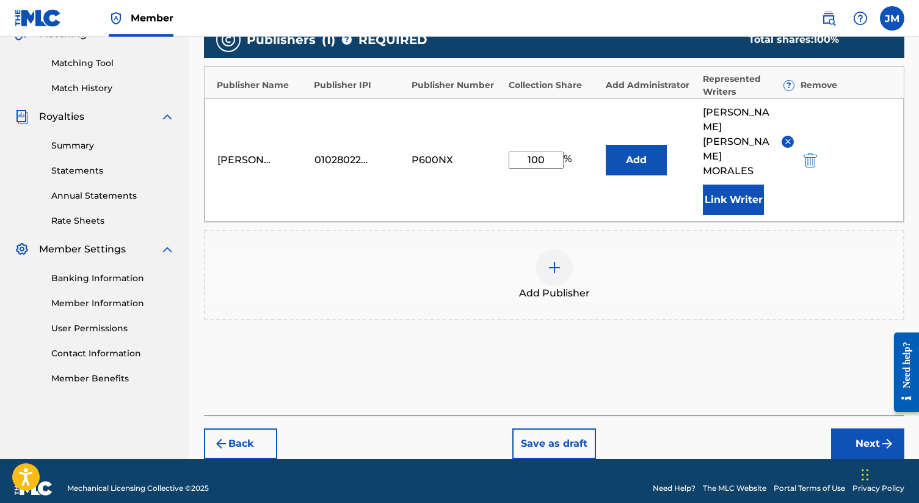
click at [850, 432] on button "Next" at bounding box center [867, 443] width 73 height 31
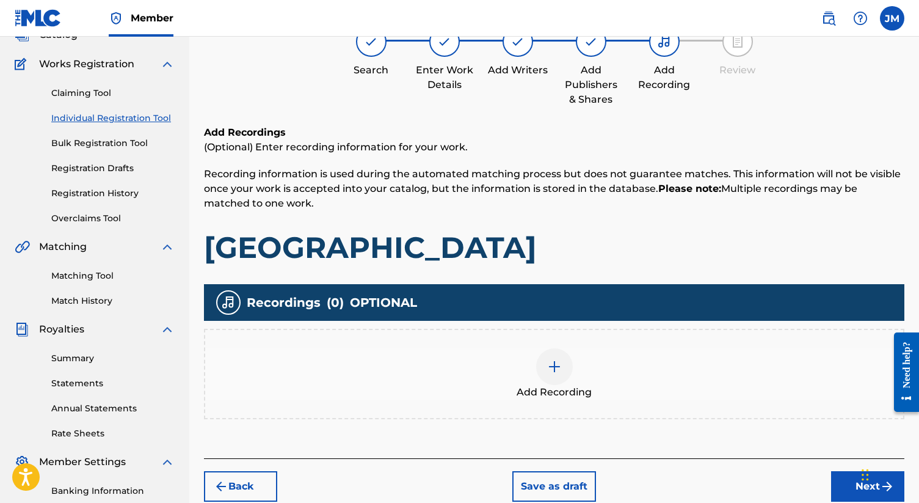
scroll to position [55, 0]
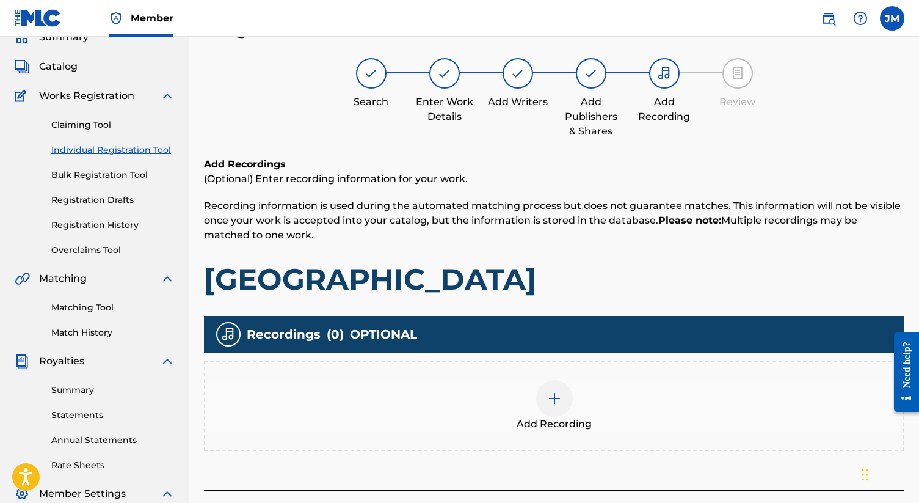
click at [563, 404] on div at bounding box center [554, 398] width 37 height 37
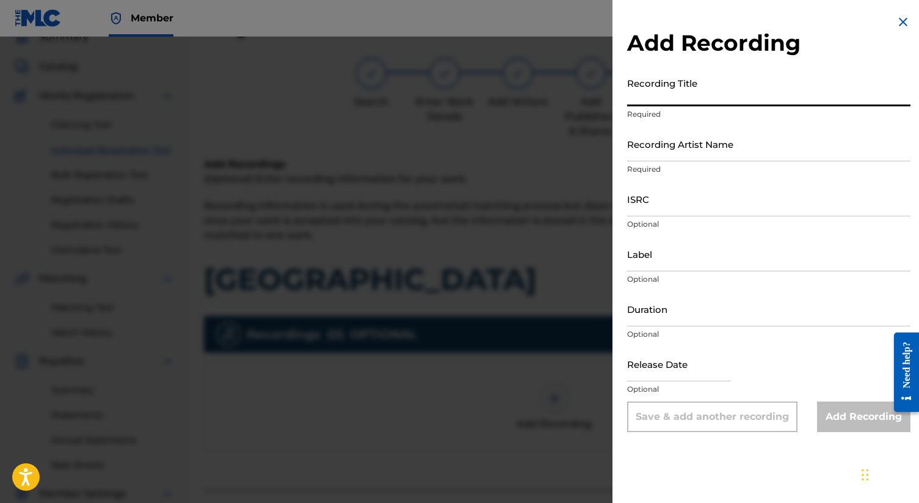
click at [677, 101] on input "Recording Title" at bounding box center [768, 88] width 283 height 35
type input "[GEOGRAPHIC_DATA]"
click at [684, 148] on input "Recording Artist Name" at bounding box center [768, 143] width 283 height 35
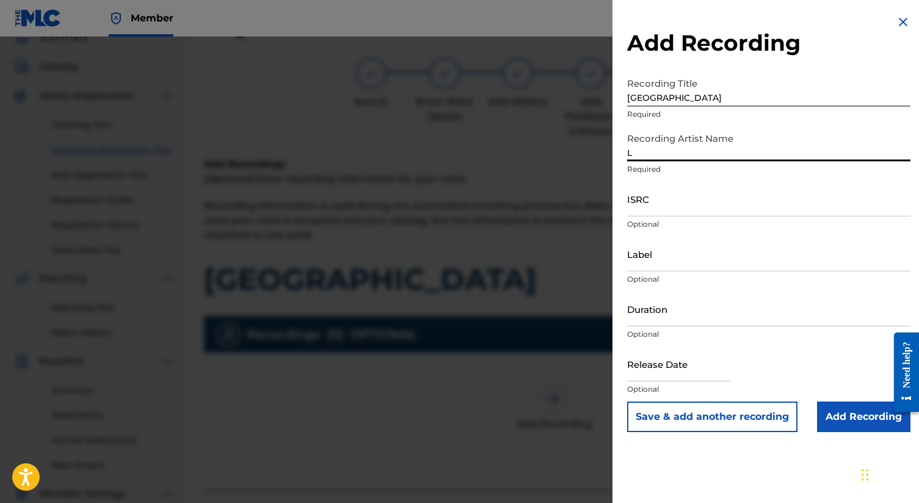
type input "L"
type input "[PERSON_NAME], [PERSON_NAME]"
click at [658, 206] on input "ISRC" at bounding box center [768, 198] width 283 height 35
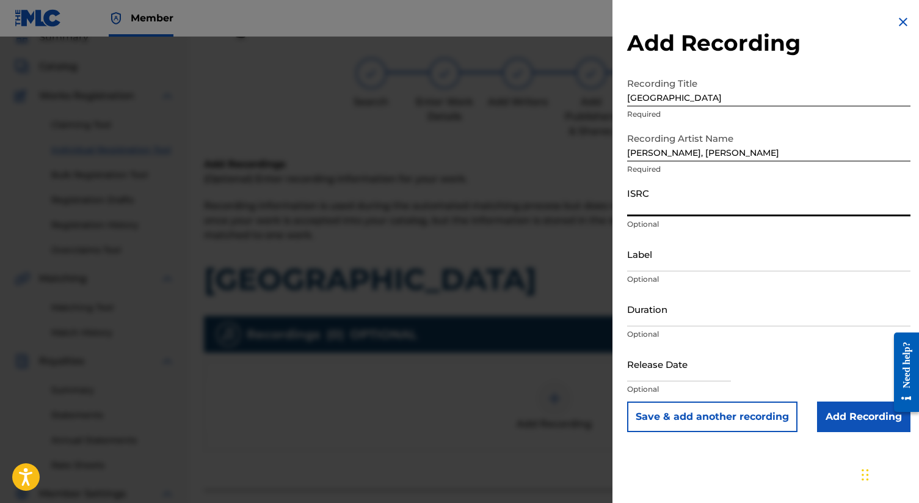
paste input "QZHN62044814"
type input "QZHN62044814"
click at [662, 313] on input "Duration" at bounding box center [768, 308] width 283 height 35
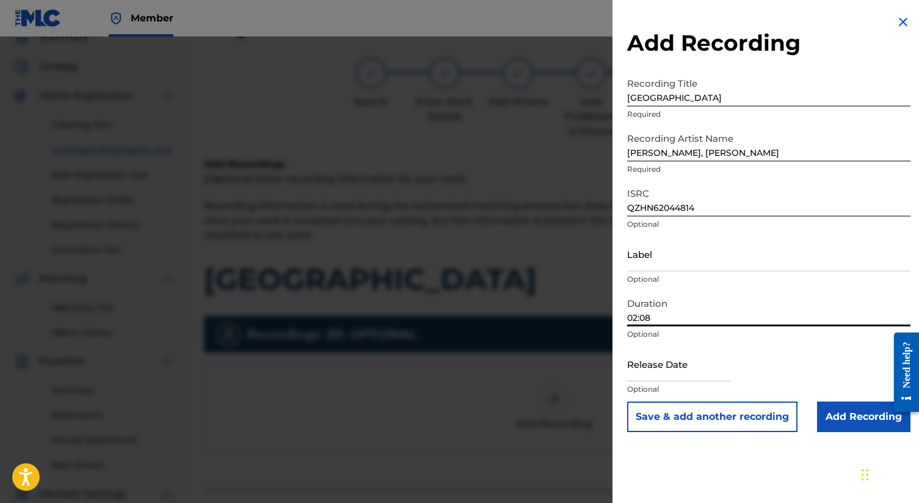
type input "02:08"
click at [669, 373] on input "text" at bounding box center [679, 363] width 104 height 35
select select "7"
select select "2025"
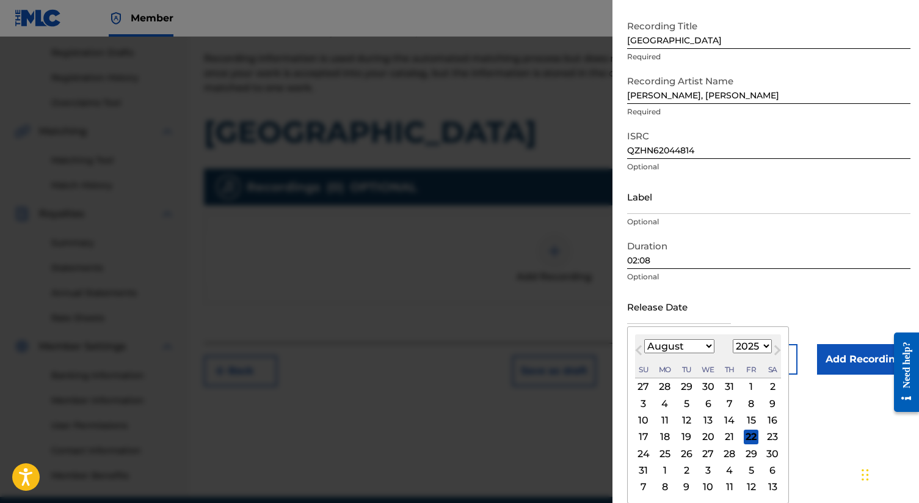
scroll to position [208, 0]
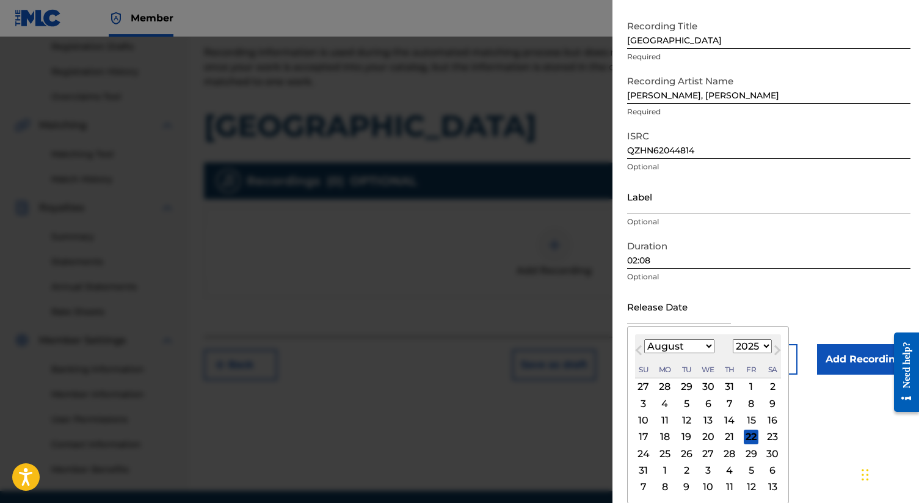
click at [708, 347] on select "January February March April May June July August September October November De…" at bounding box center [679, 346] width 70 height 14
select select "5"
click at [644, 353] on select "January February March April May June July August September October November De…" at bounding box center [679, 346] width 70 height 14
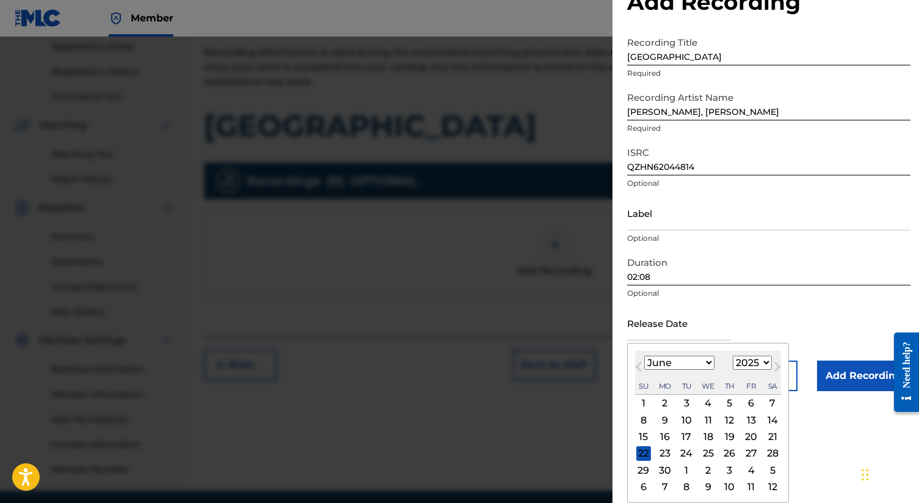
scroll to position [41, 0]
click at [738, 368] on select "1899 1900 1901 1902 1903 1904 1905 1906 1907 1908 1909 1910 1911 1912 1913 1914…" at bounding box center [752, 363] width 39 height 14
select select "2020"
click at [733, 356] on select "1899 1900 1901 1902 1903 1904 1905 1906 1907 1908 1909 1910 1911 1912 1913 1914…" at bounding box center [752, 363] width 39 height 14
click at [728, 434] on div "18" at bounding box center [730, 436] width 15 height 15
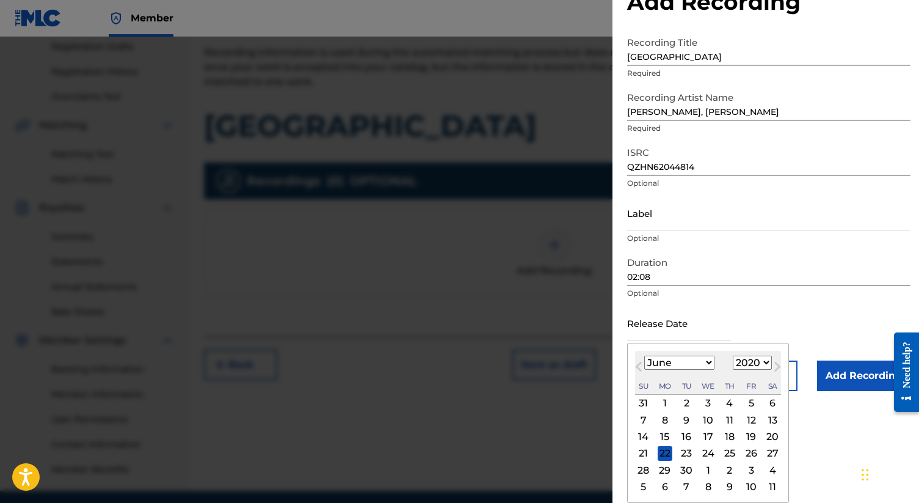
type input "[DATE]"
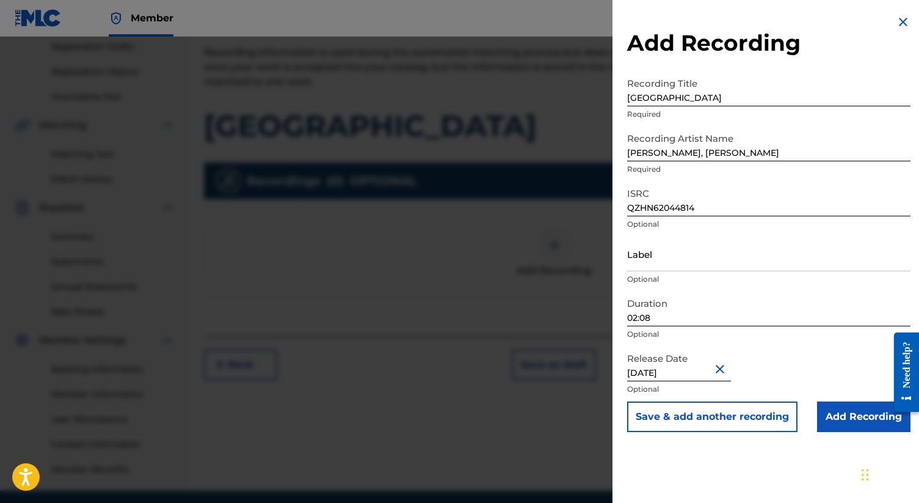
scroll to position [0, 0]
click at [834, 415] on input "Add Recording" at bounding box center [863, 416] width 93 height 31
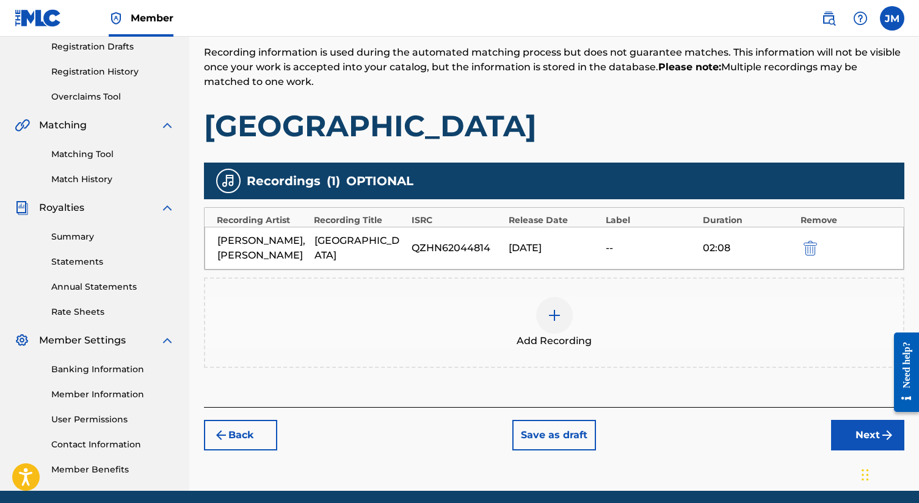
click at [867, 439] on button "Next" at bounding box center [867, 435] width 73 height 31
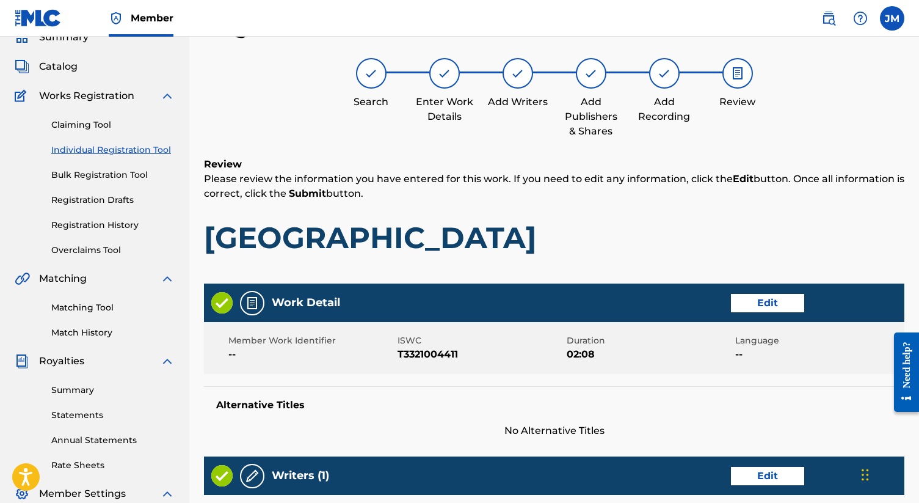
scroll to position [558, 0]
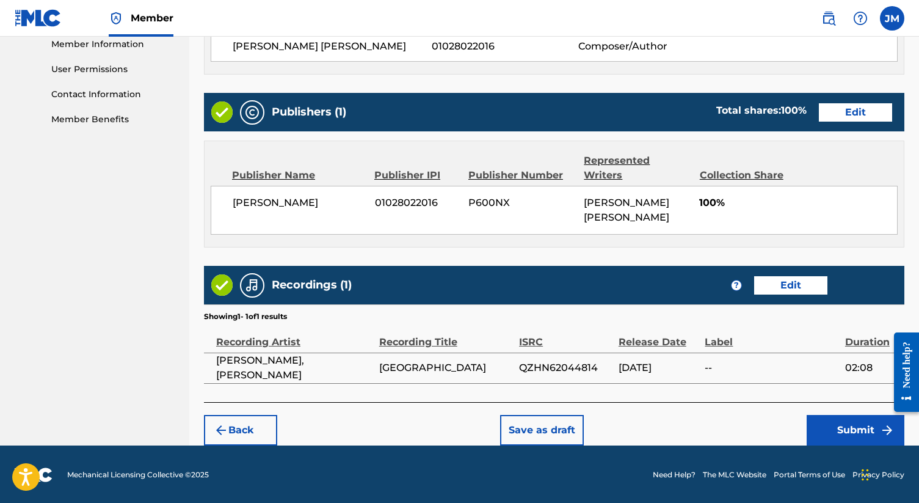
click at [849, 434] on button "Submit" at bounding box center [856, 430] width 98 height 31
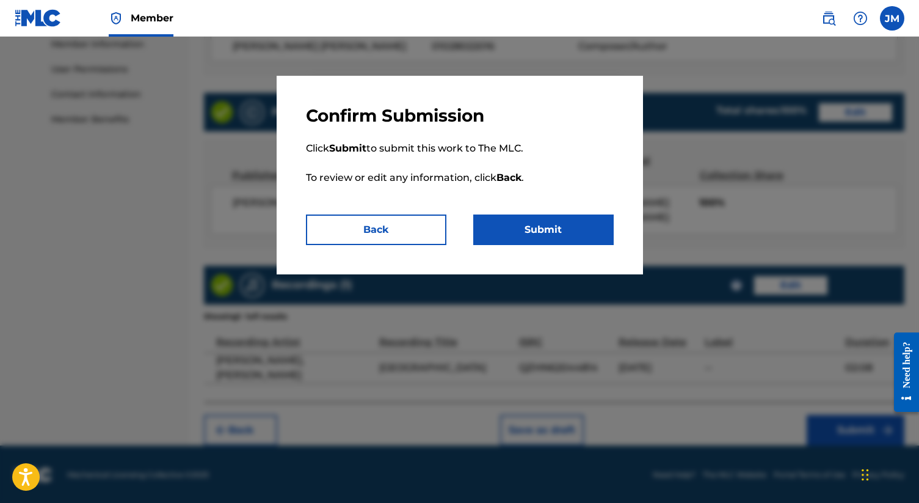
click at [539, 232] on button "Submit" at bounding box center [543, 229] width 140 height 31
